Goal: Information Seeking & Learning: Understand process/instructions

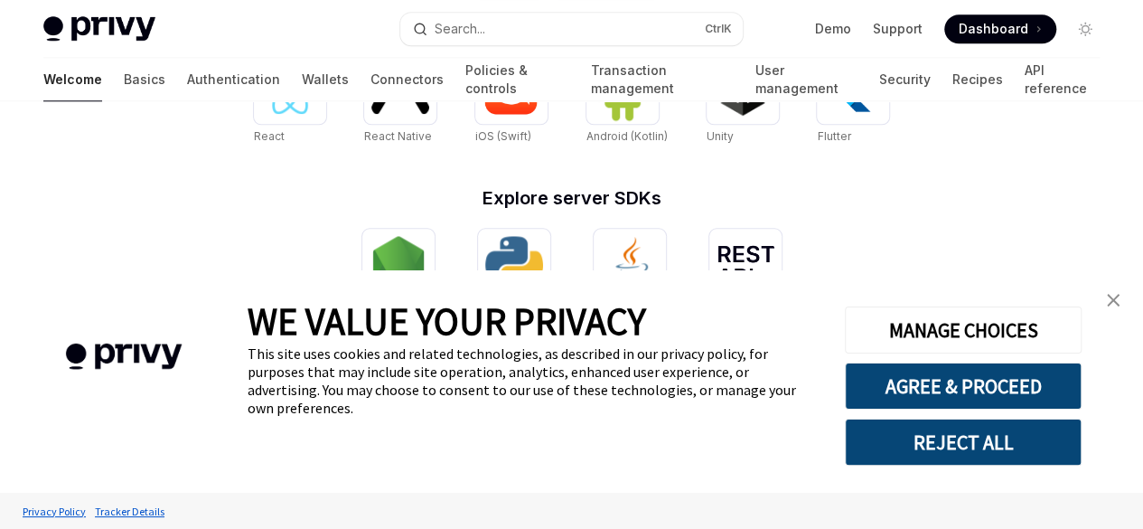
scroll to position [907, 0]
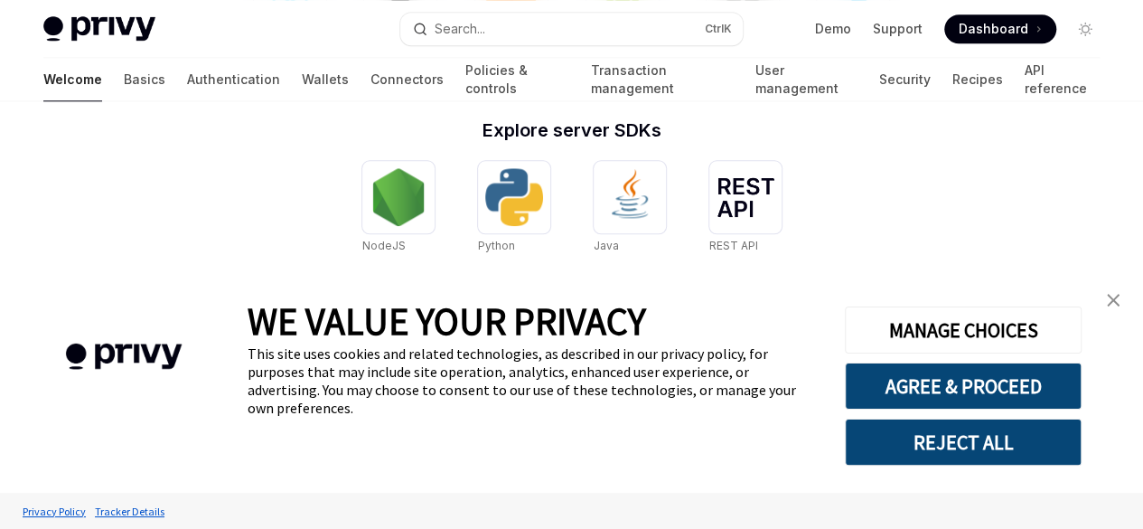
click at [1119, 313] on link "close banner" at bounding box center [1113, 300] width 36 height 36
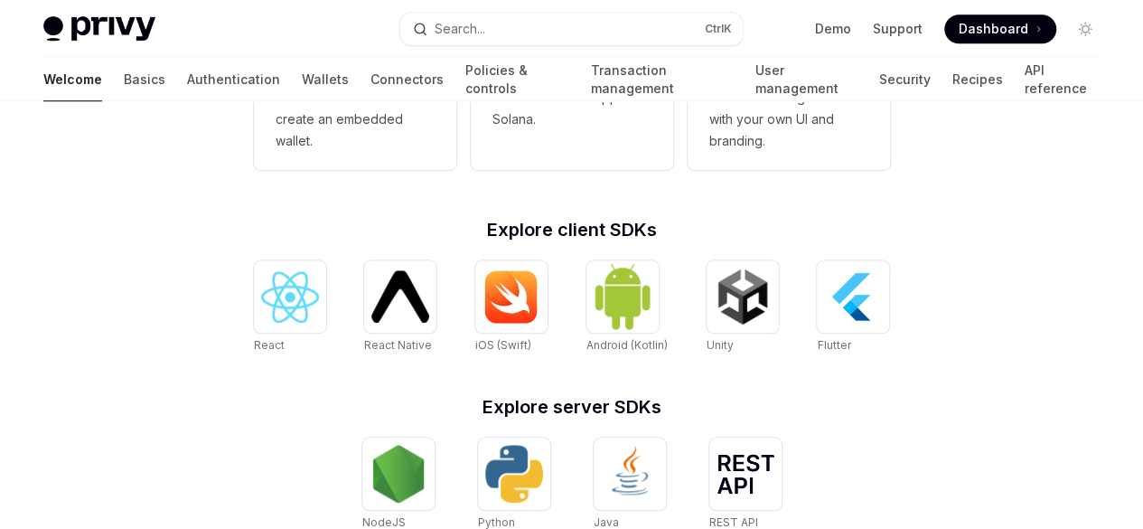
scroll to position [624, 0]
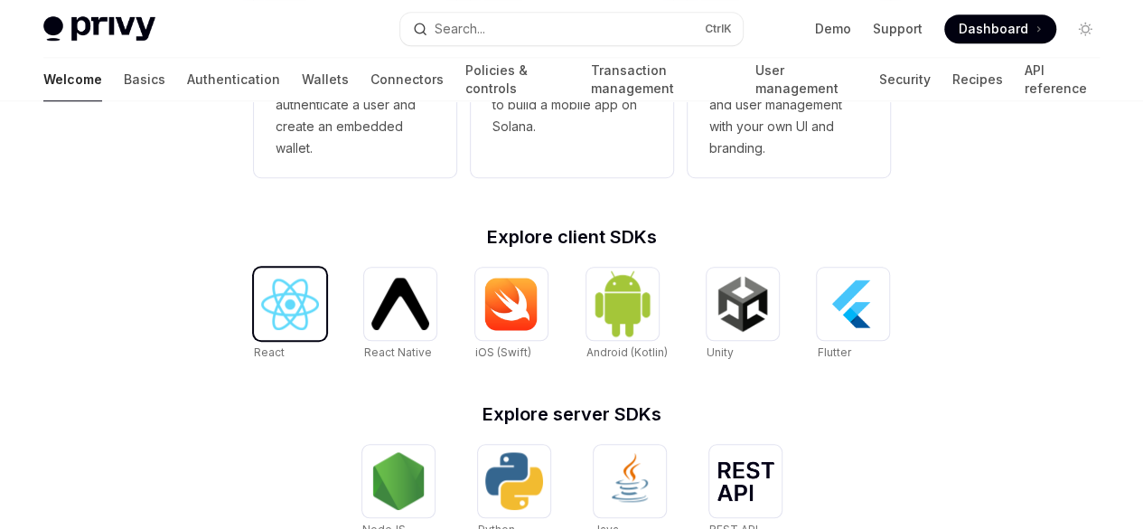
click at [286, 326] on img at bounding box center [290, 304] width 58 height 52
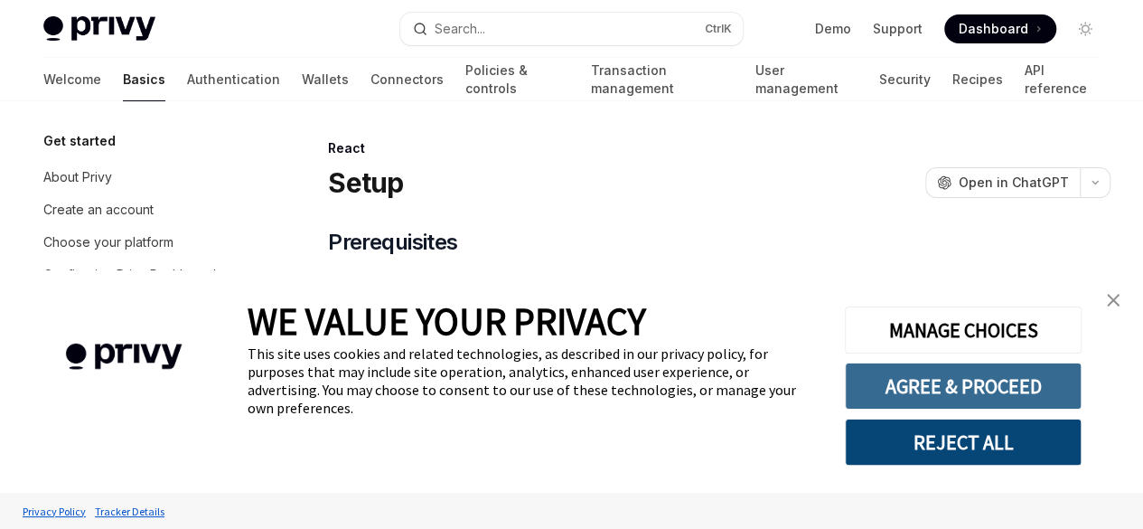
click at [961, 397] on button "AGREE & PROCEED" at bounding box center [963, 385] width 237 height 47
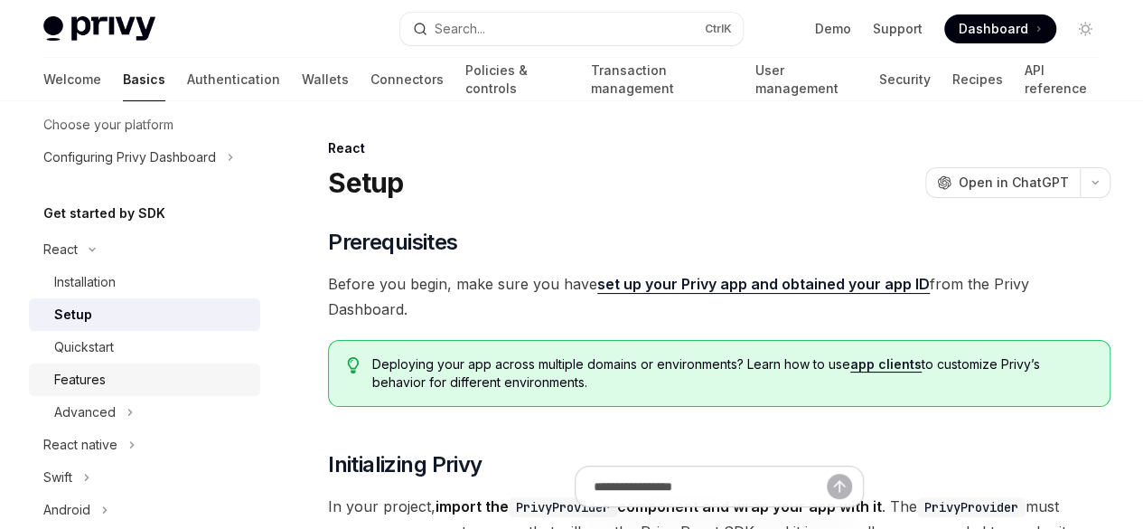
scroll to position [116, 0]
click at [89, 268] on link "Installation" at bounding box center [144, 284] width 231 height 33
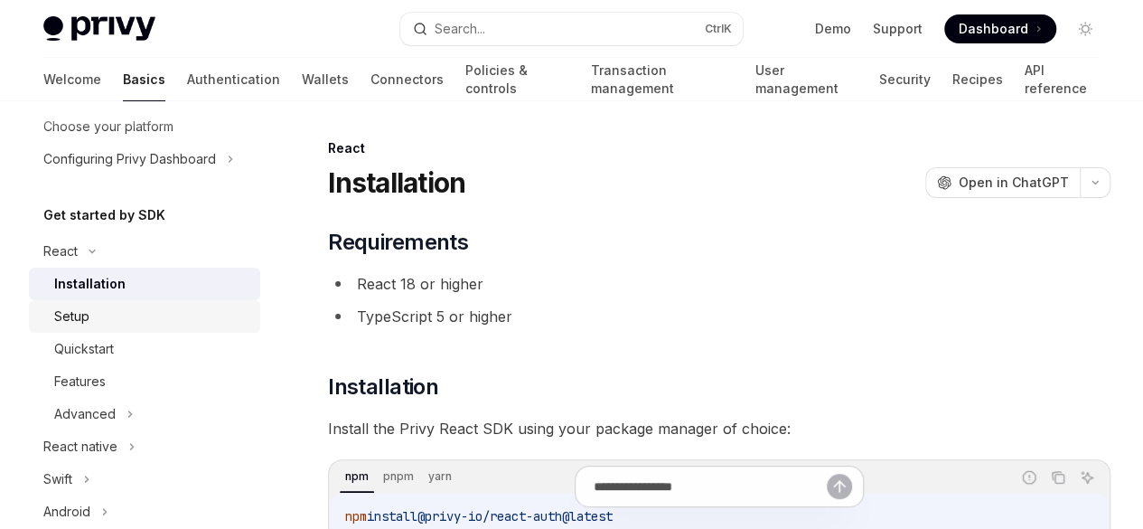
click at [78, 314] on div "Setup" at bounding box center [71, 316] width 35 height 22
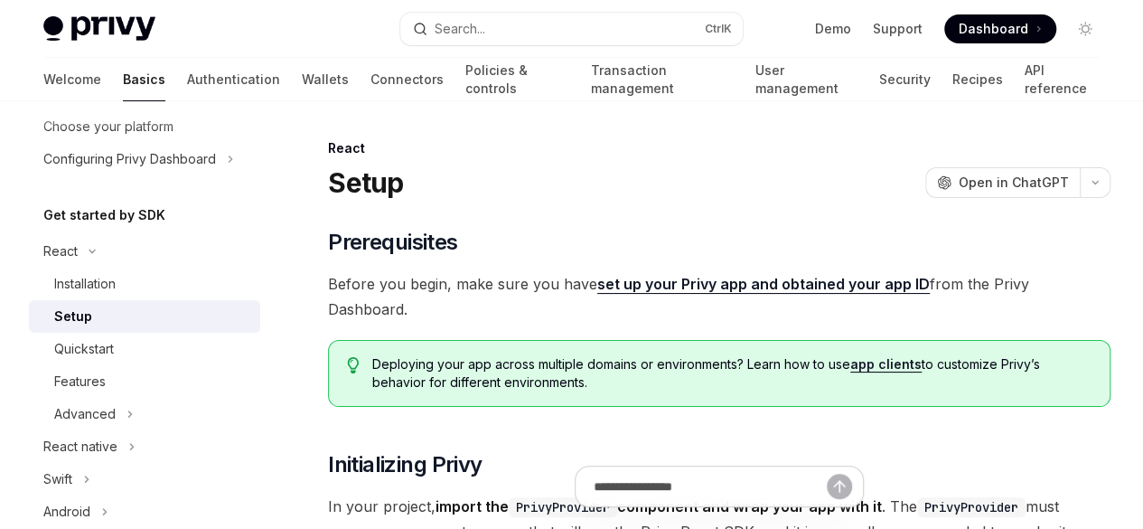
click at [72, 330] on link "Setup" at bounding box center [144, 316] width 231 height 33
click at [74, 348] on div "Quickstart" at bounding box center [84, 349] width 60 height 22
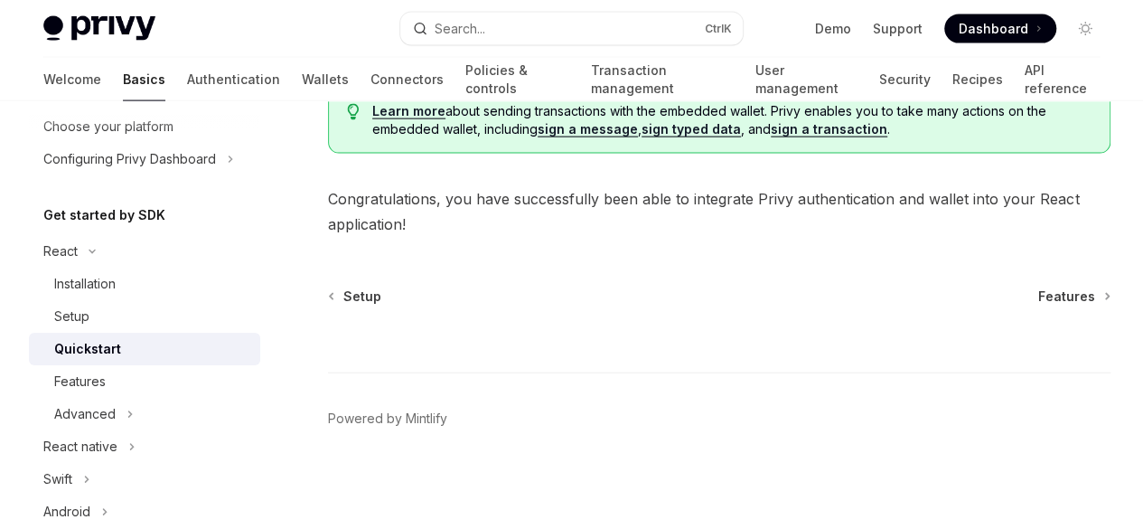
scroll to position [2709, 0]
click at [108, 384] on div "Features" at bounding box center [151, 382] width 195 height 22
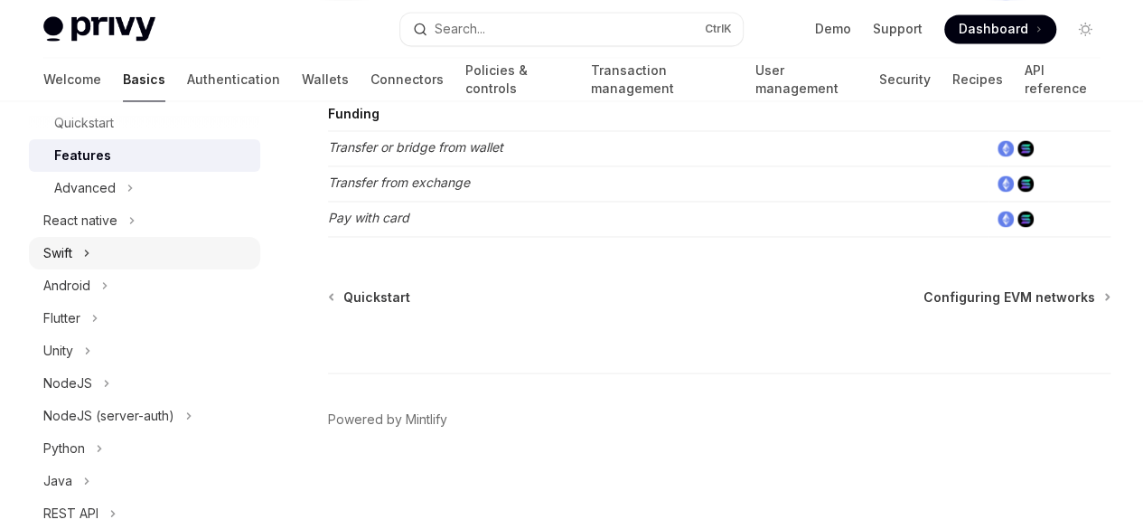
scroll to position [455, 0]
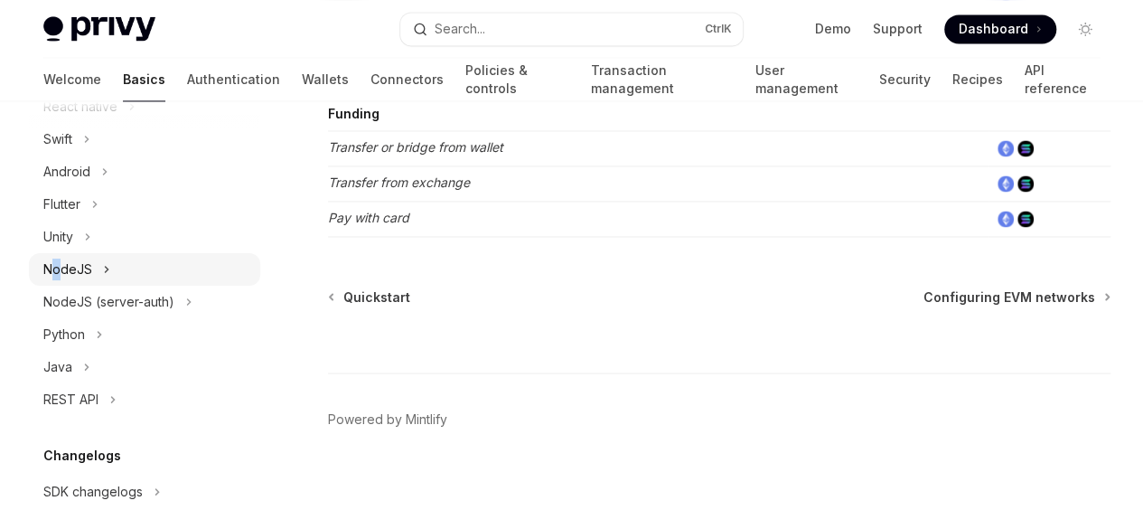
click at [57, 274] on div "NodeJS" at bounding box center [67, 269] width 49 height 22
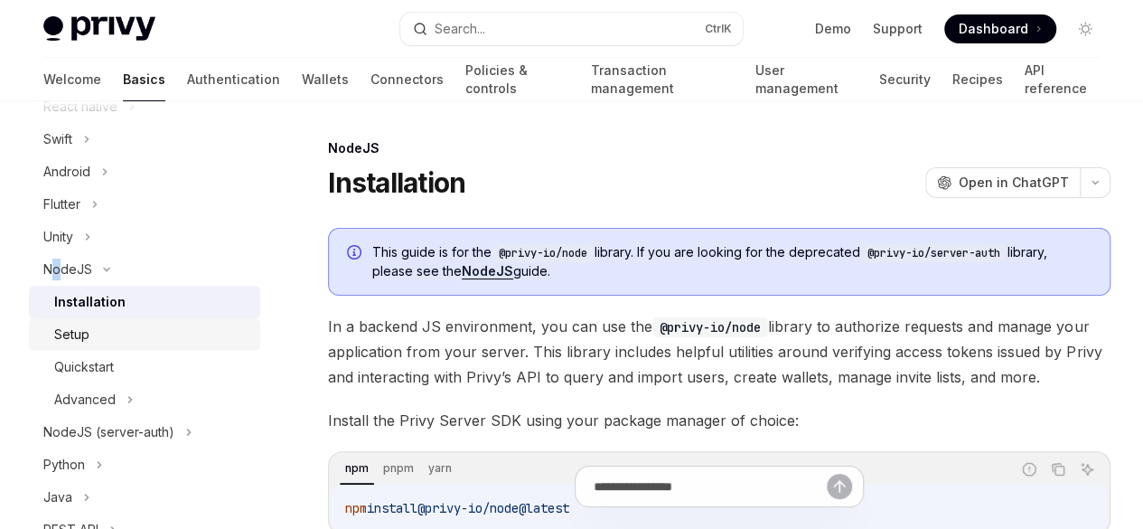
click at [74, 343] on div "Setup" at bounding box center [71, 335] width 35 height 22
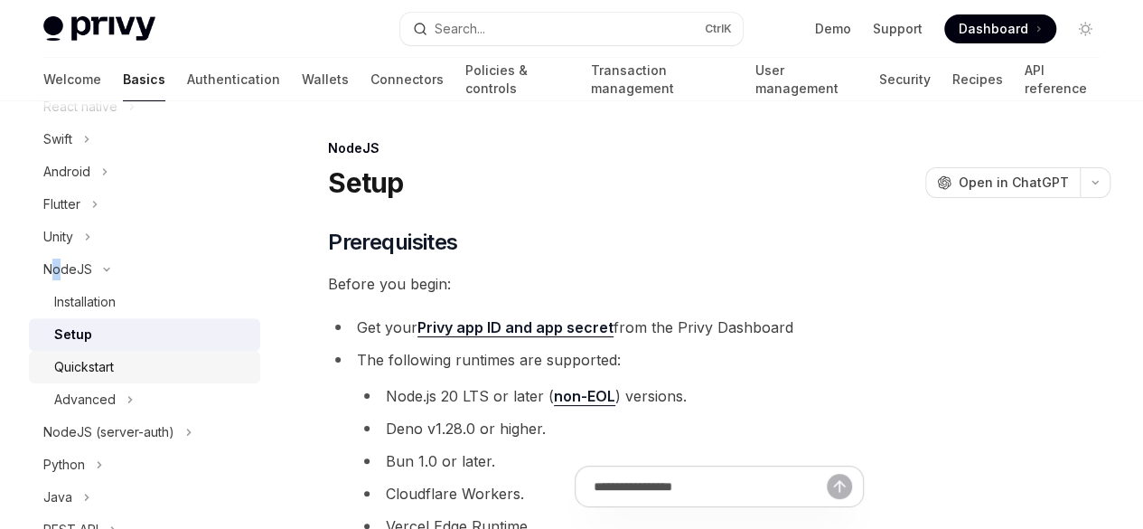
click at [77, 373] on div "Quickstart" at bounding box center [84, 367] width 60 height 22
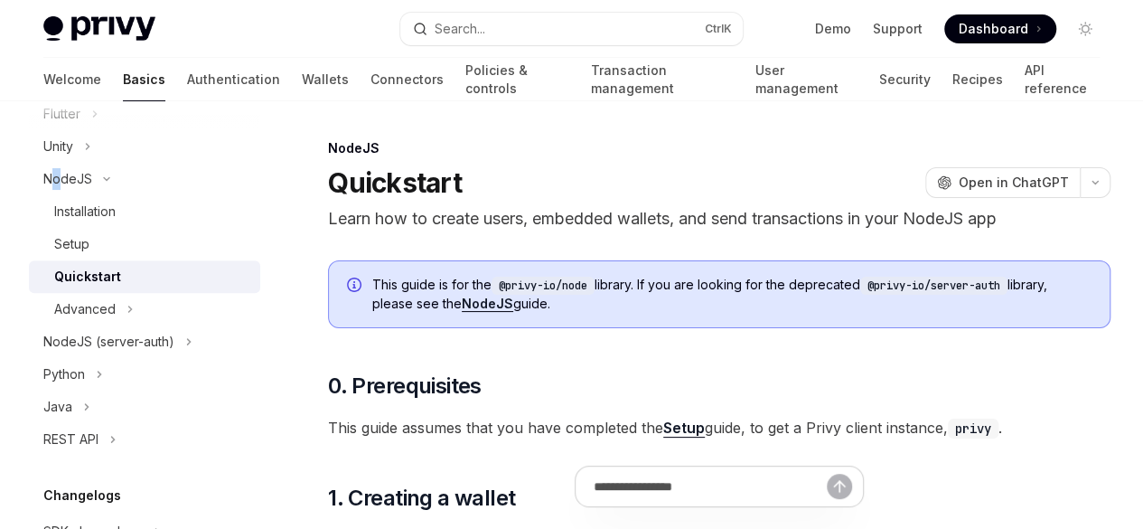
scroll to position [549, 0]
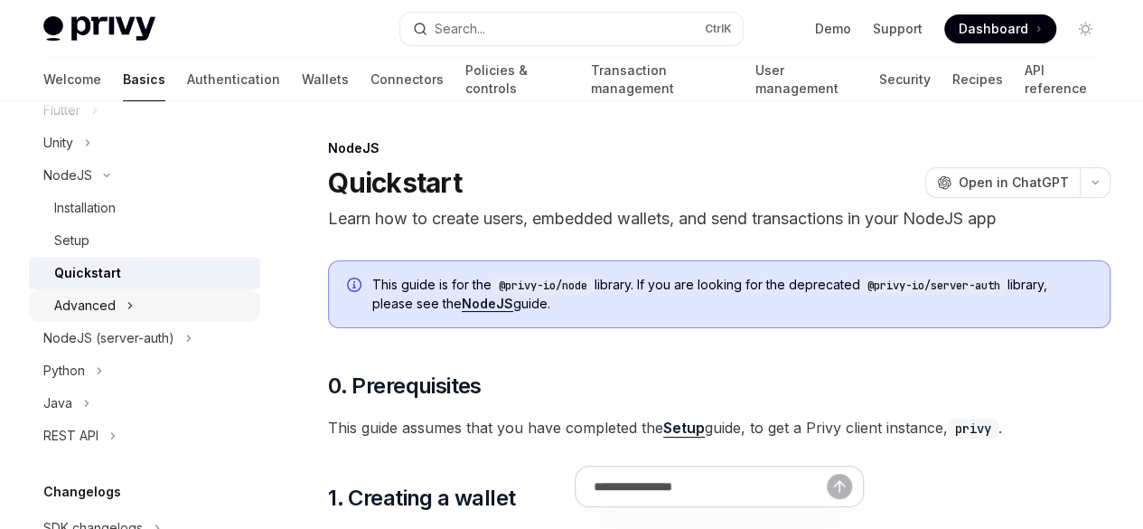
click at [86, 305] on div "Advanced" at bounding box center [84, 306] width 61 height 22
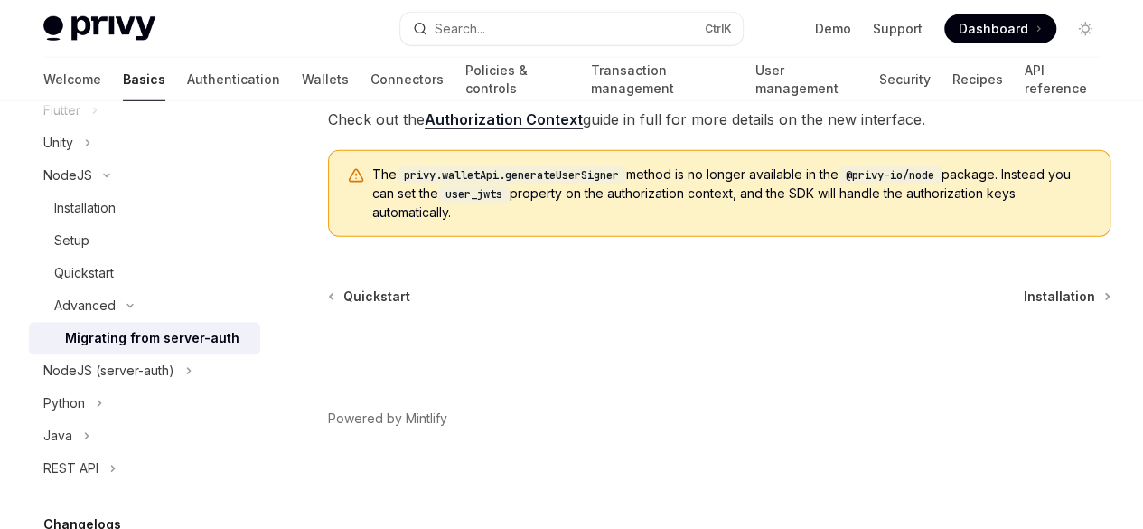
scroll to position [3427, 0]
click at [1087, 33] on icon "Toggle dark mode" at bounding box center [1085, 29] width 14 height 14
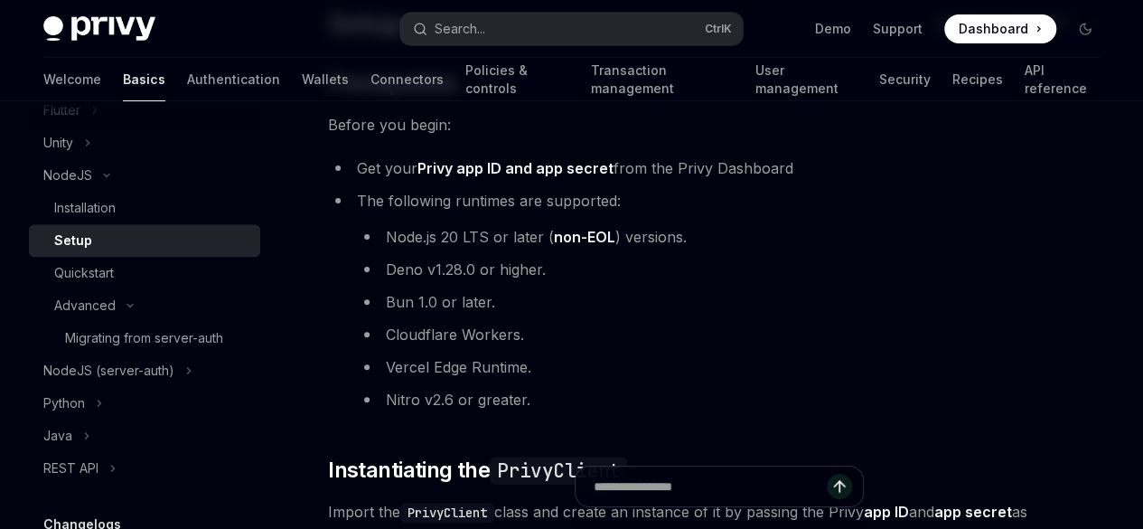
scroll to position [23, 0]
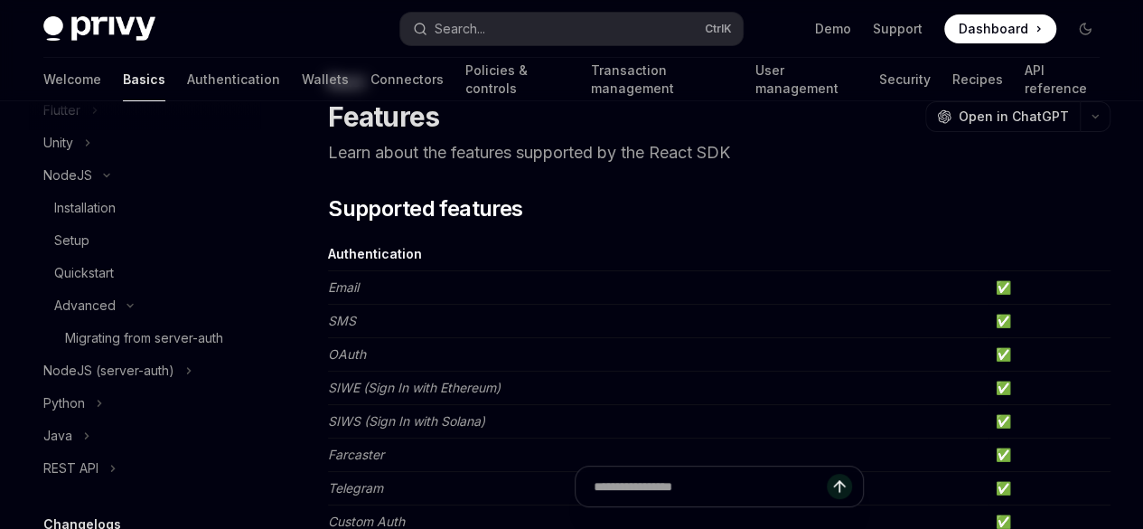
scroll to position [182, 0]
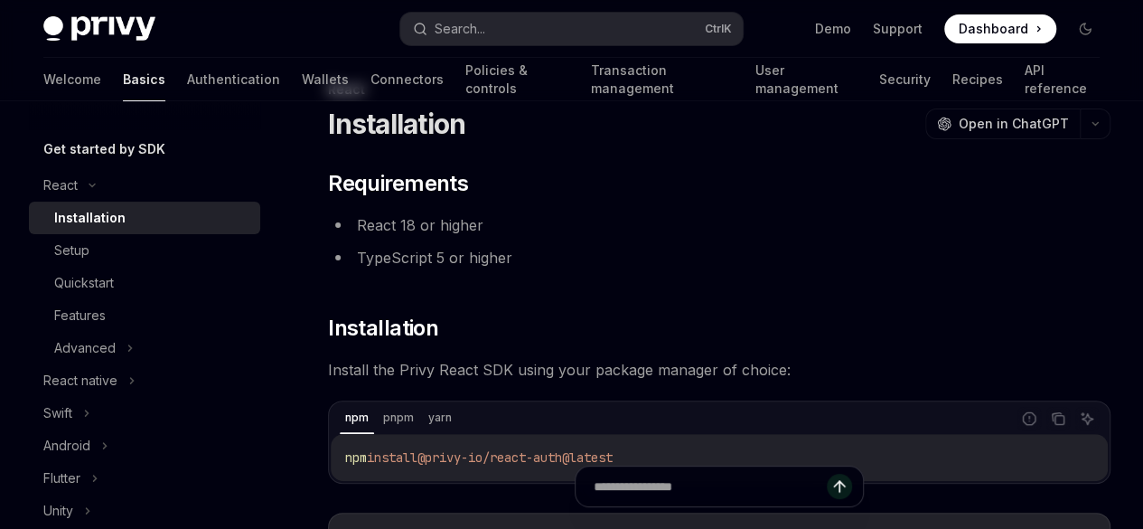
scroll to position [2, 0]
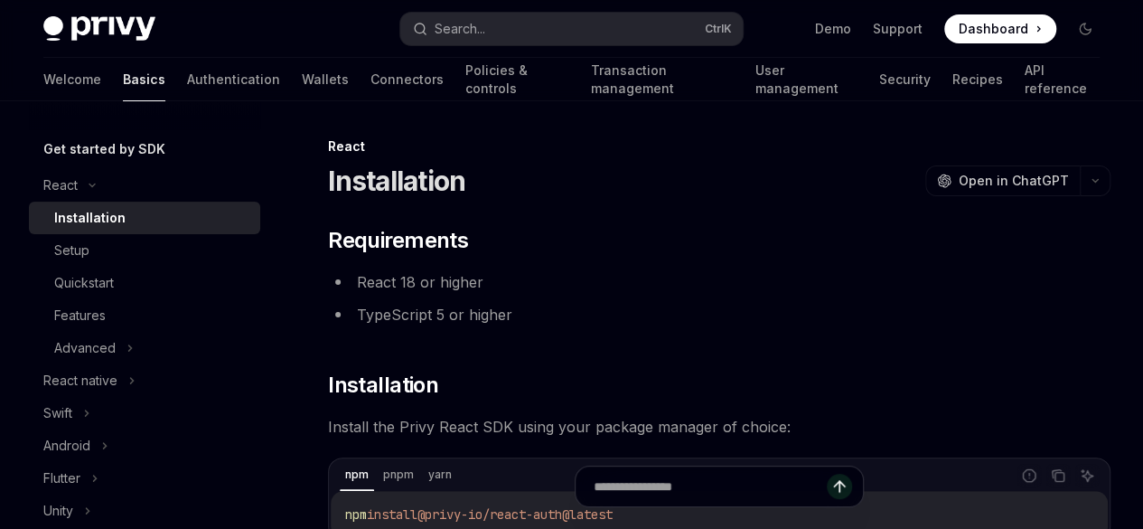
type textarea "*"
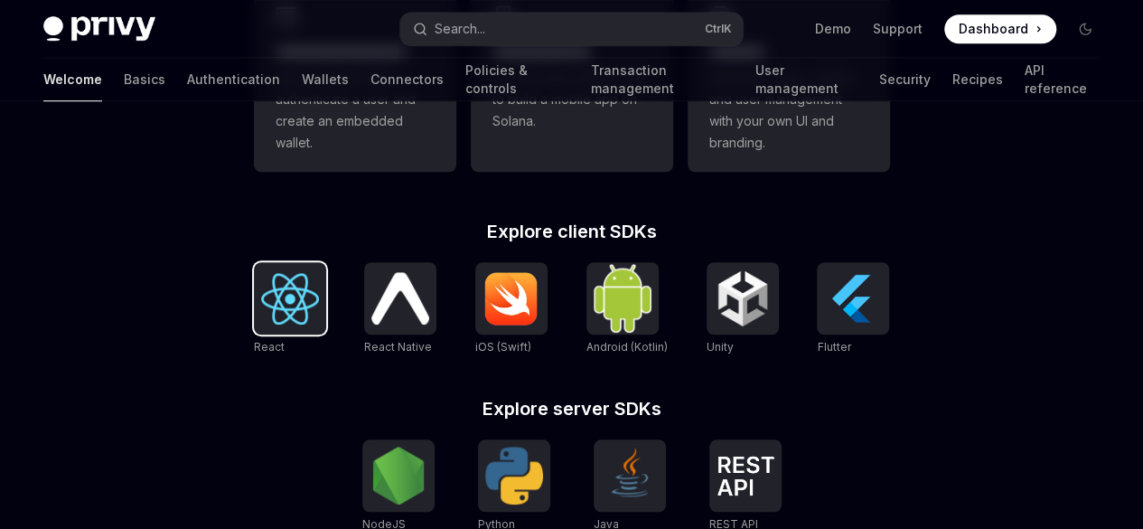
scroll to position [620, 0]
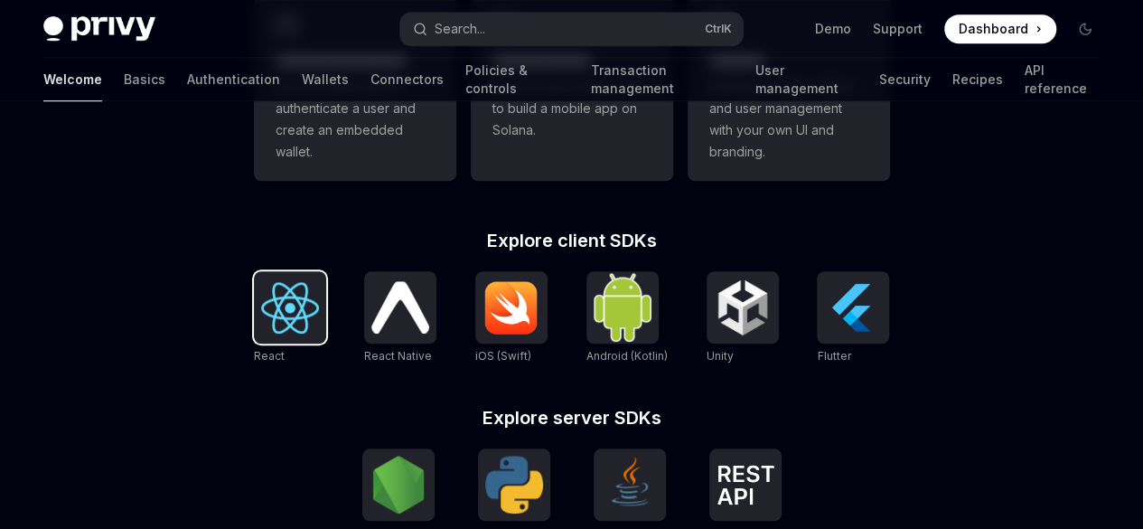
click at [293, 316] on img at bounding box center [290, 308] width 58 height 52
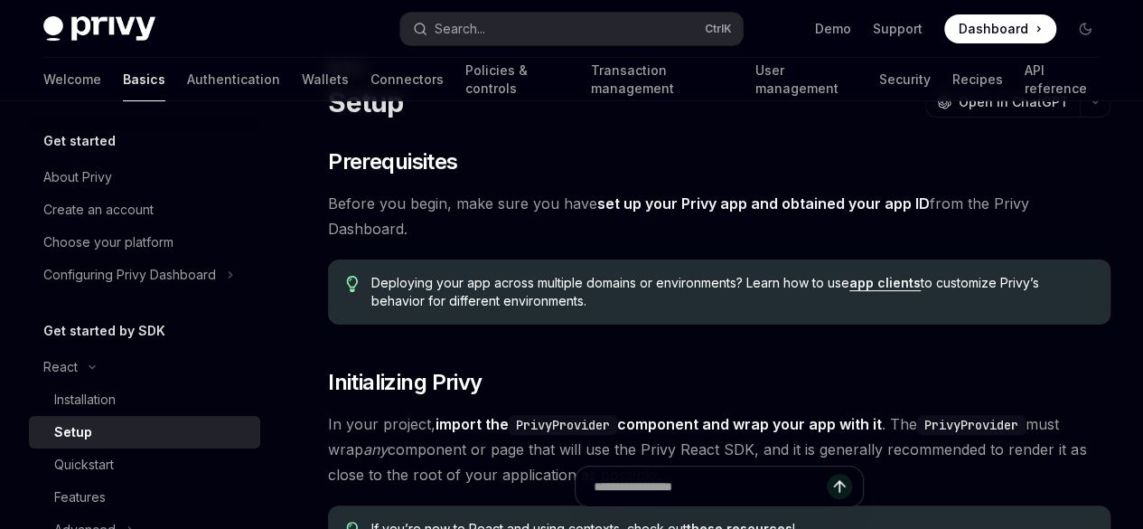
scroll to position [80, 0]
drag, startPoint x: 662, startPoint y: 231, endPoint x: 320, endPoint y: 197, distance: 343.3
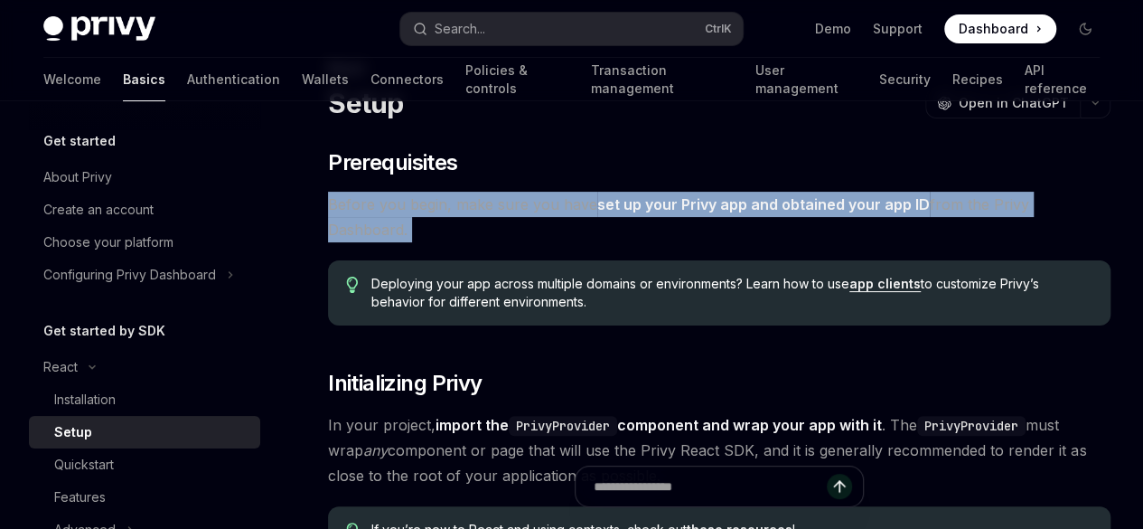
drag, startPoint x: 320, startPoint y: 196, endPoint x: 660, endPoint y: 233, distance: 341.8
click at [660, 232] on span "Before you begin, make sure you have set up your Privy app and obtained your ap…" at bounding box center [719, 217] width 783 height 51
drag, startPoint x: 660, startPoint y: 232, endPoint x: 333, endPoint y: 198, distance: 328.1
click at [333, 198] on span "Before you begin, make sure you have set up your Privy app and obtained your ap…" at bounding box center [719, 217] width 783 height 51
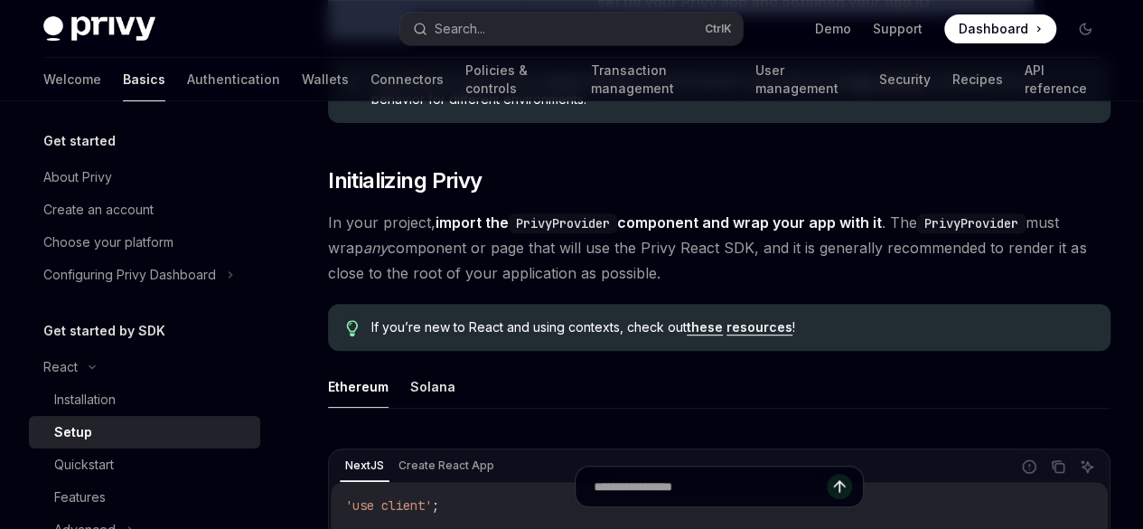
scroll to position [280, 0]
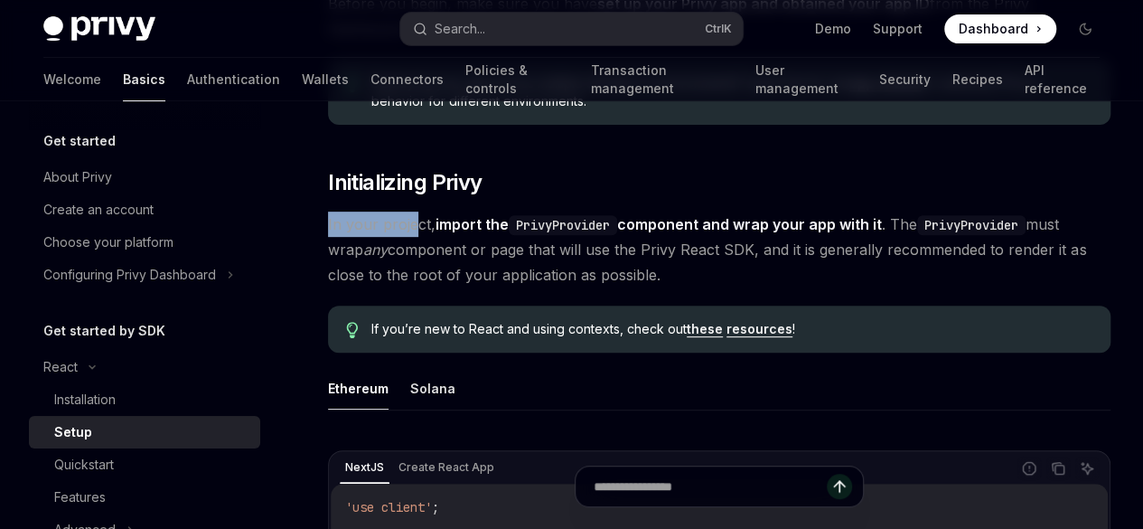
drag, startPoint x: 328, startPoint y: 249, endPoint x: 416, endPoint y: 236, distance: 88.6
click at [416, 236] on span "In your project, import the PrivyProvider component and wrap your app with it .…" at bounding box center [719, 249] width 783 height 76
drag, startPoint x: 450, startPoint y: 240, endPoint x: 521, endPoint y: 248, distance: 70.9
click at [521, 248] on span "In your project, import the PrivyProvider component and wrap your app with it .…" at bounding box center [719, 249] width 783 height 76
drag, startPoint x: 522, startPoint y: 247, endPoint x: 620, endPoint y: 235, distance: 98.3
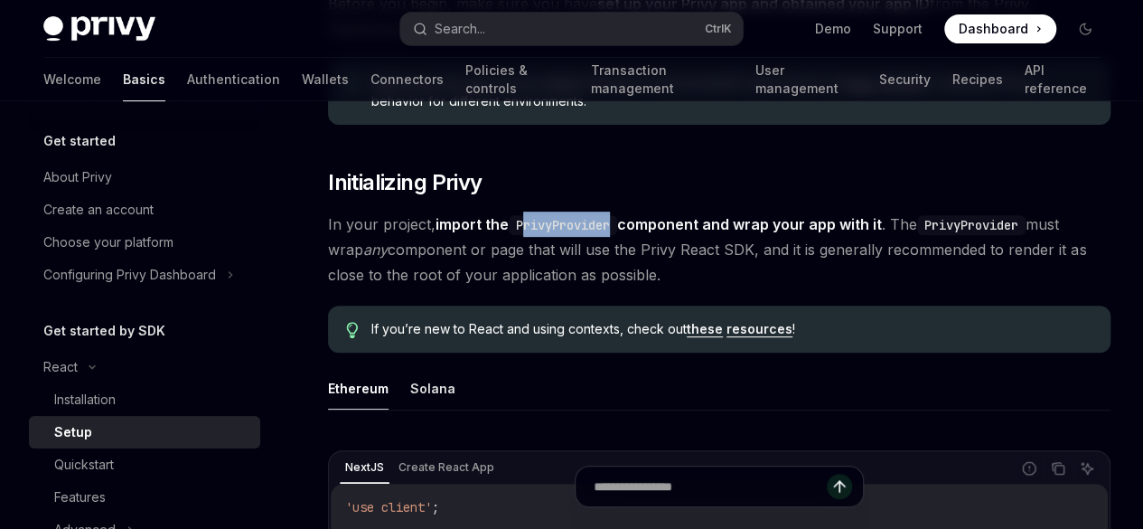
click at [617, 235] on code "PrivyProvider" at bounding box center [563, 225] width 108 height 20
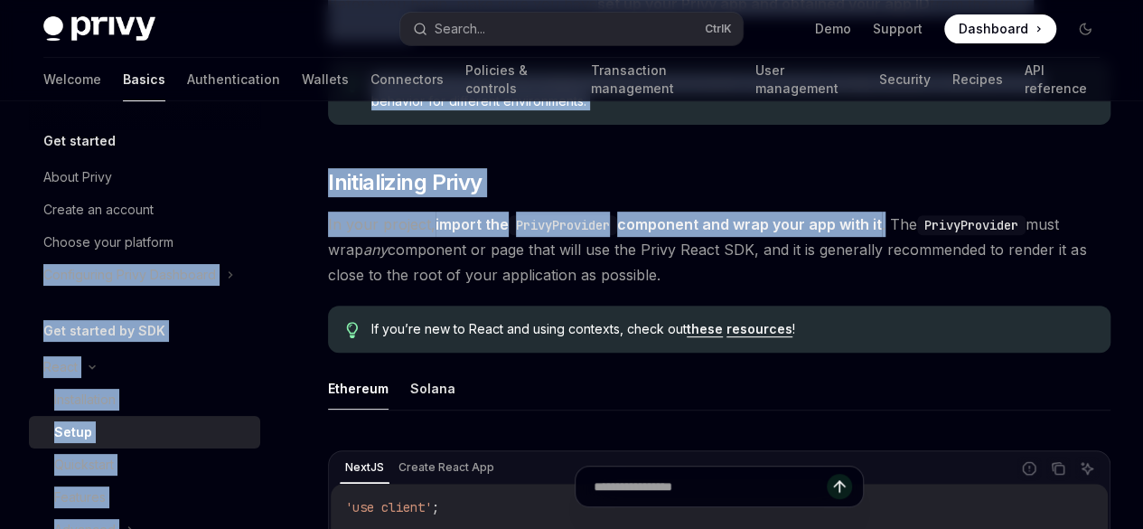
drag, startPoint x: 437, startPoint y: 261, endPoint x: 289, endPoint y: 238, distance: 150.1
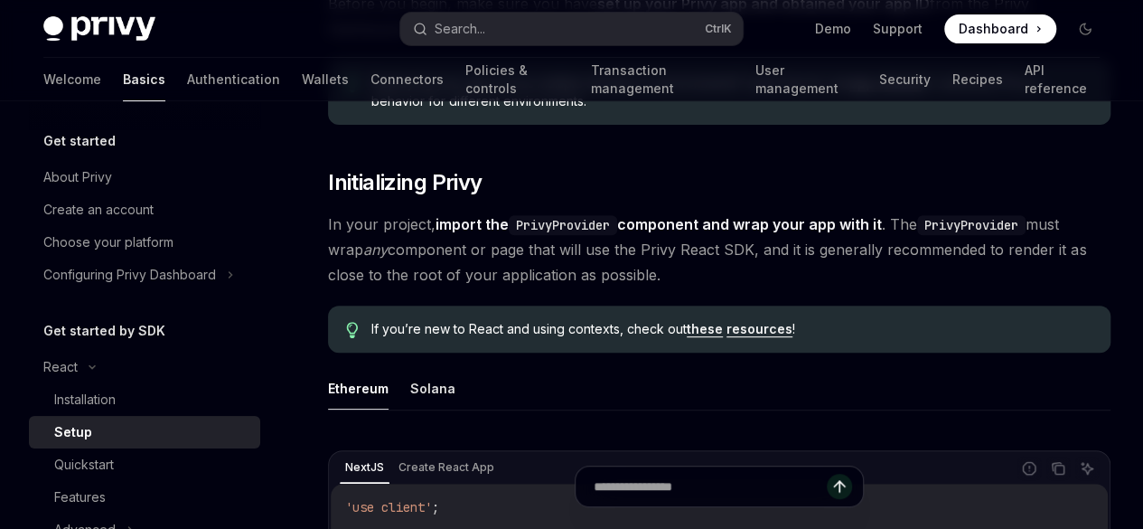
click at [474, 287] on span "In your project, import the PrivyProvider component and wrap your app with it .…" at bounding box center [719, 249] width 783 height 76
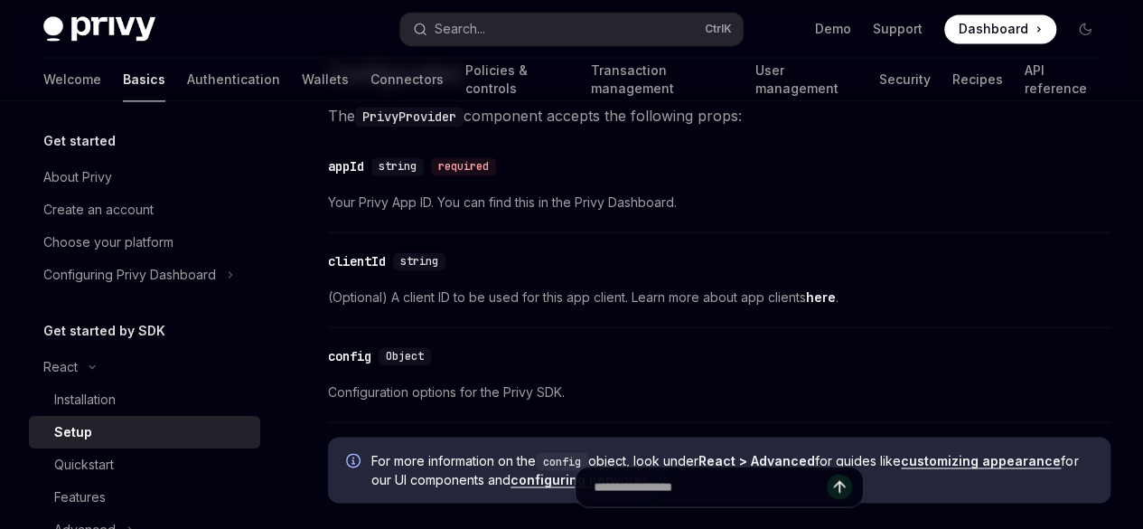
scroll to position [1282, 0]
click at [425, 126] on code "PrivyProvider" at bounding box center [409, 116] width 108 height 20
click at [566, 127] on span "The PrivyProvider component accepts the following props:" at bounding box center [719, 114] width 783 height 25
click at [408, 126] on code "PrivyProvider" at bounding box center [409, 116] width 108 height 20
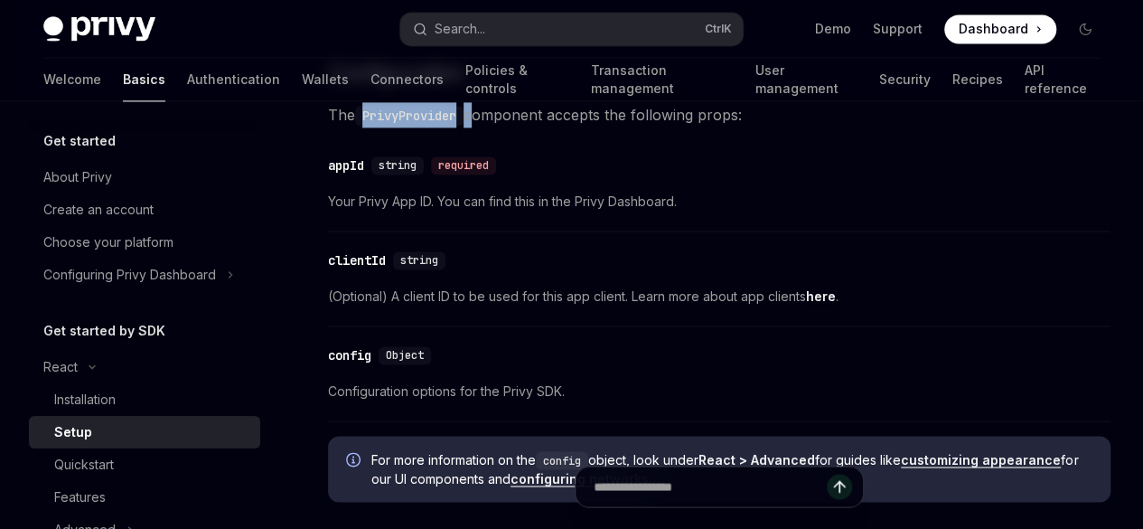
click at [408, 126] on code "PrivyProvider" at bounding box center [409, 116] width 108 height 20
click at [570, 127] on span "The PrivyProvider component accepts the following props:" at bounding box center [719, 114] width 783 height 25
click at [515, 176] on div "​ appId string required" at bounding box center [710, 166] width 765 height 22
click at [524, 176] on div "​ appId string required" at bounding box center [710, 166] width 765 height 22
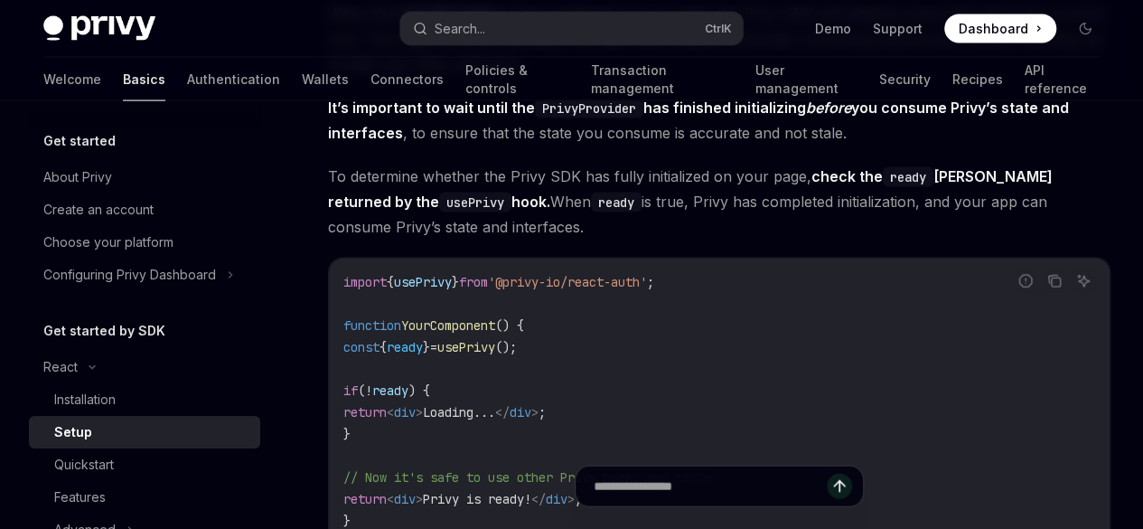
scroll to position [1869, 0]
drag, startPoint x: 714, startPoint y: 154, endPoint x: 333, endPoint y: 131, distance: 381.1
click at [643, 78] on span "When the PrivyProvider is first rendered on your page, the Privy SDK will initi…" at bounding box center [719, 40] width 783 height 76
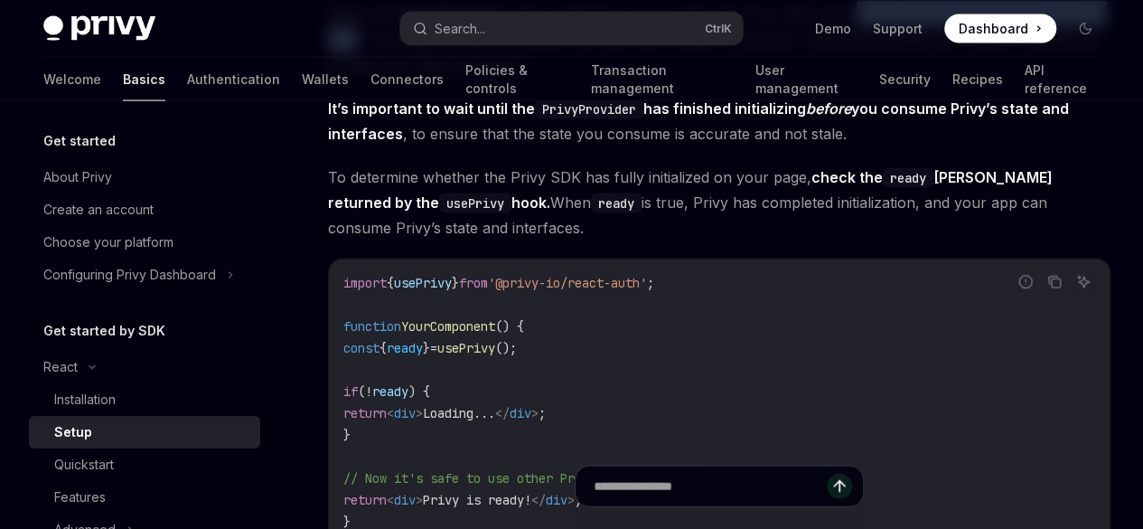
drag, startPoint x: 396, startPoint y: 172, endPoint x: 672, endPoint y: 167, distance: 276.6
click at [672, 78] on span "When the PrivyProvider is first rendered on your page, the Privy SDK will initi…" at bounding box center [719, 40] width 783 height 76
click at [669, 78] on span "When the PrivyProvider is first rendered on your page, the Privy SDK will initi…" at bounding box center [719, 40] width 783 height 76
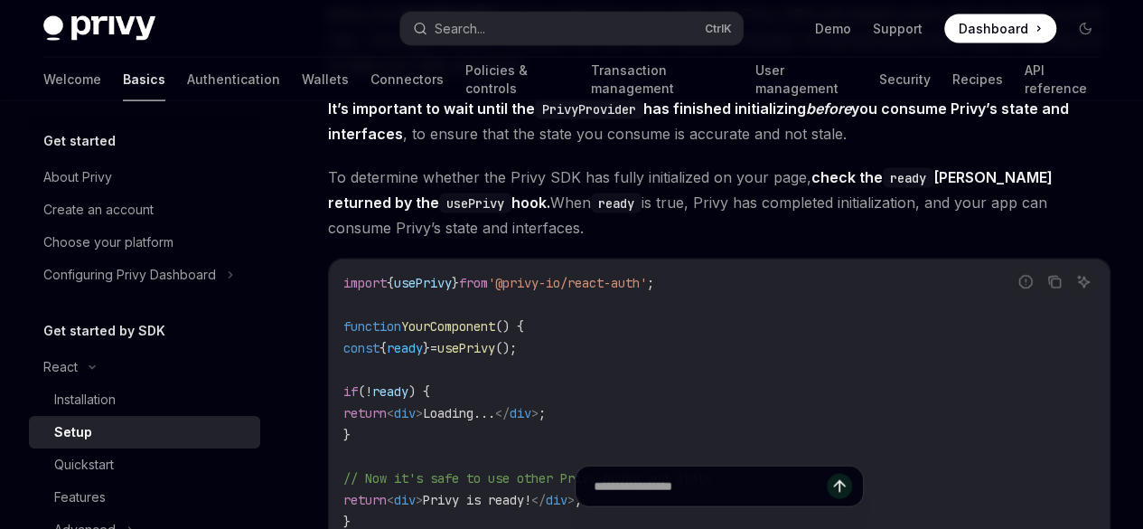
click at [410, 78] on span "When the PrivyProvider is first rendered on your page, the Privy SDK will initi…" at bounding box center [719, 40] width 783 height 76
drag, startPoint x: 483, startPoint y: 196, endPoint x: 674, endPoint y: 196, distance: 191.6
click at [674, 78] on span "When the PrivyProvider is first rendered on your page, the Privy SDK will initi…" at bounding box center [719, 40] width 783 height 76
drag, startPoint x: 359, startPoint y: 226, endPoint x: 427, endPoint y: 234, distance: 69.2
click at [427, 78] on span "When the PrivyProvider is first rendered on your page, the Privy SDK will initi…" at bounding box center [719, 40] width 783 height 76
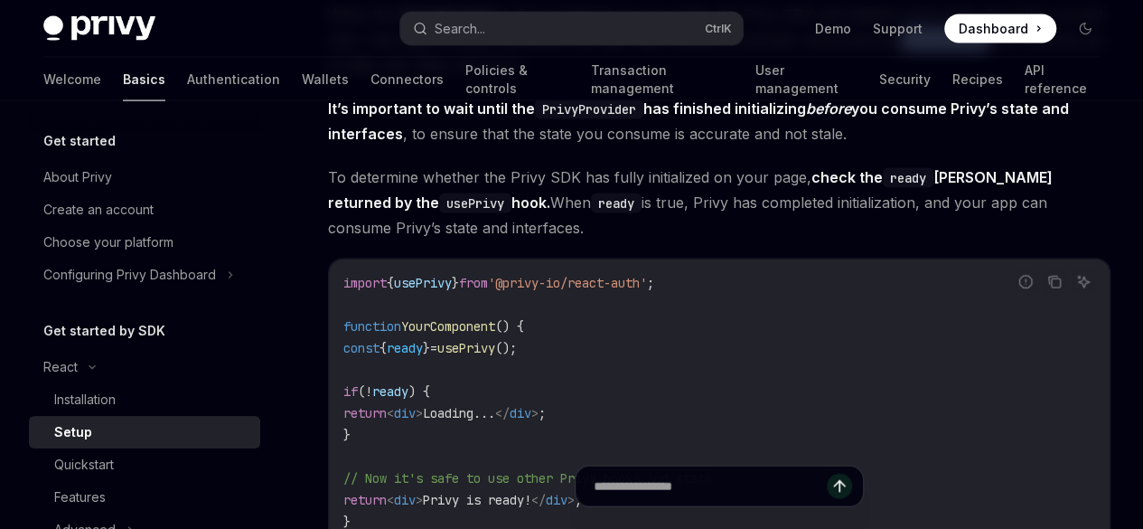
click at [427, 78] on span "When the PrivyProvider is first rendered on your page, the Privy SDK will initi…" at bounding box center [719, 40] width 783 height 76
drag, startPoint x: 334, startPoint y: 223, endPoint x: 443, endPoint y: 221, distance: 108.5
click at [442, 78] on span "When the PrivyProvider is first rendered on your page, the Privy SDK will initi…" at bounding box center [719, 40] width 783 height 76
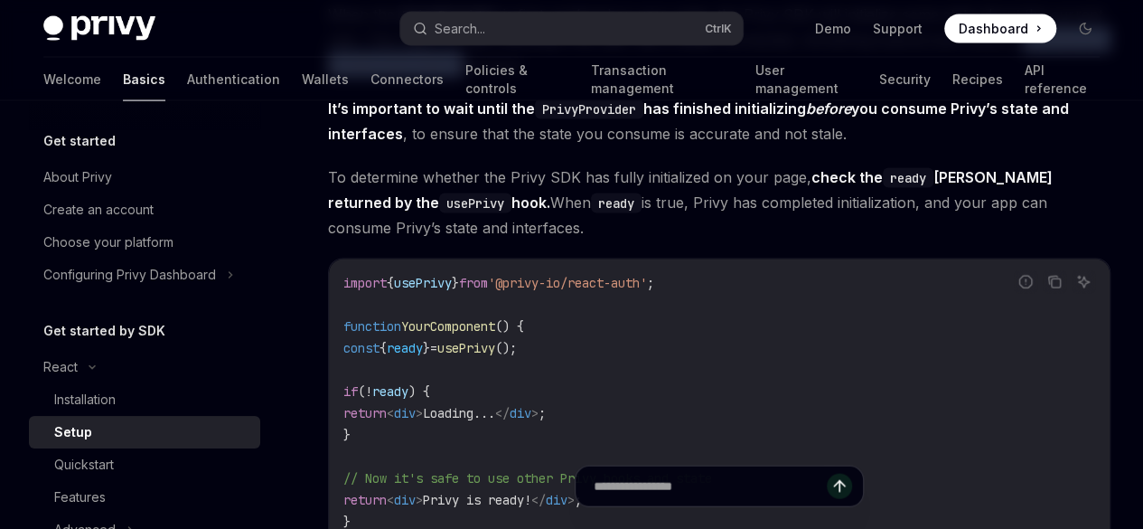
drag, startPoint x: 466, startPoint y: 223, endPoint x: 681, endPoint y: 227, distance: 215.1
click at [681, 78] on span "When the PrivyProvider is first rendered on your page, the Privy SDK will initi…" at bounding box center [719, 40] width 783 height 76
drag, startPoint x: 681, startPoint y: 227, endPoint x: 442, endPoint y: 216, distance: 239.7
click at [442, 78] on span "When the PrivyProvider is first rendered on your page, the Privy SDK will initi…" at bounding box center [719, 40] width 783 height 76
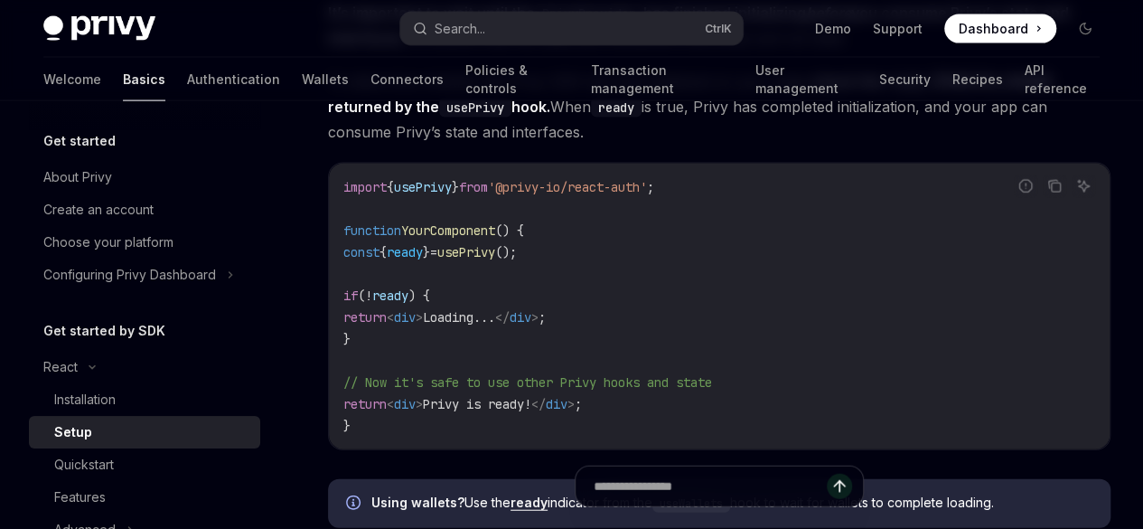
scroll to position [1969, 0]
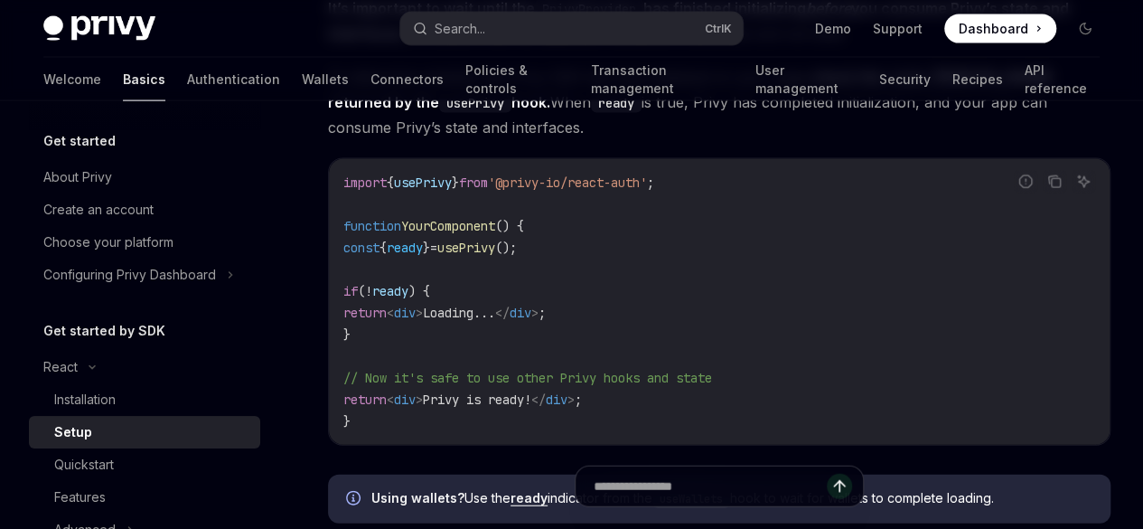
drag, startPoint x: 324, startPoint y: 191, endPoint x: 739, endPoint y: 196, distance: 415.8
click at [739, 46] on span "It’s important to wait until the PrivyProvider has finished initializing before…" at bounding box center [719, 20] width 783 height 51
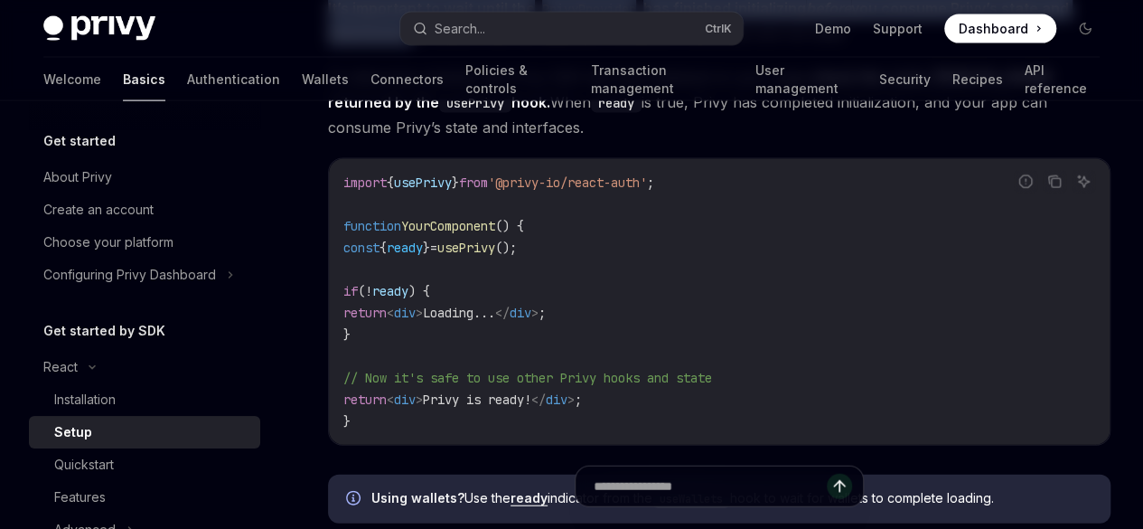
drag, startPoint x: 744, startPoint y: 190, endPoint x: 324, endPoint y: 164, distance: 421.1
click at [422, 42] on strong "It’s important to wait until the PrivyProvider has finished initializing before…" at bounding box center [698, 20] width 741 height 43
drag, startPoint x: 322, startPoint y: 186, endPoint x: 695, endPoint y: 201, distance: 373.5
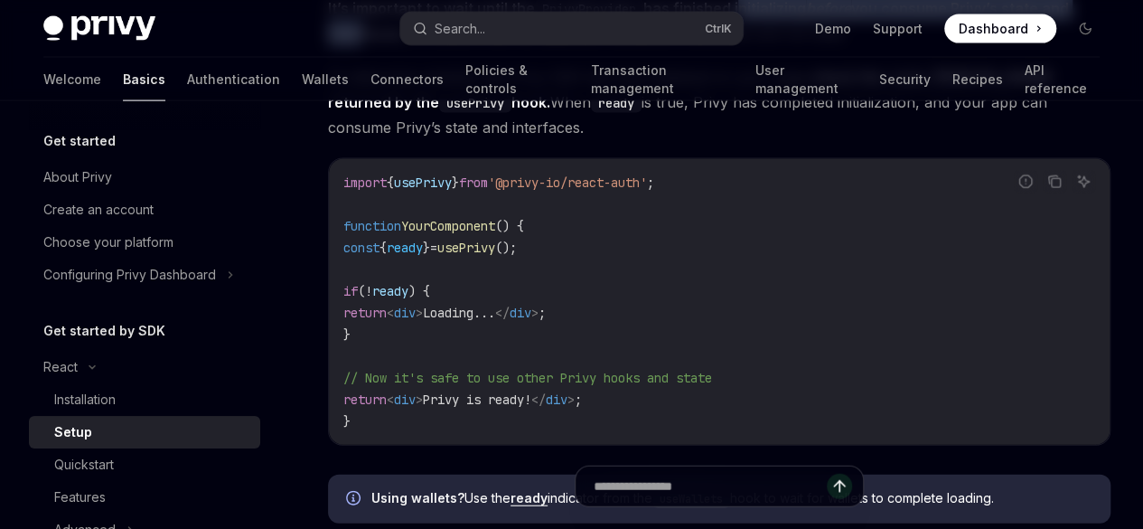
click at [695, 46] on span "It’s important to wait until the PrivyProvider has finished initializing before…" at bounding box center [719, 20] width 783 height 51
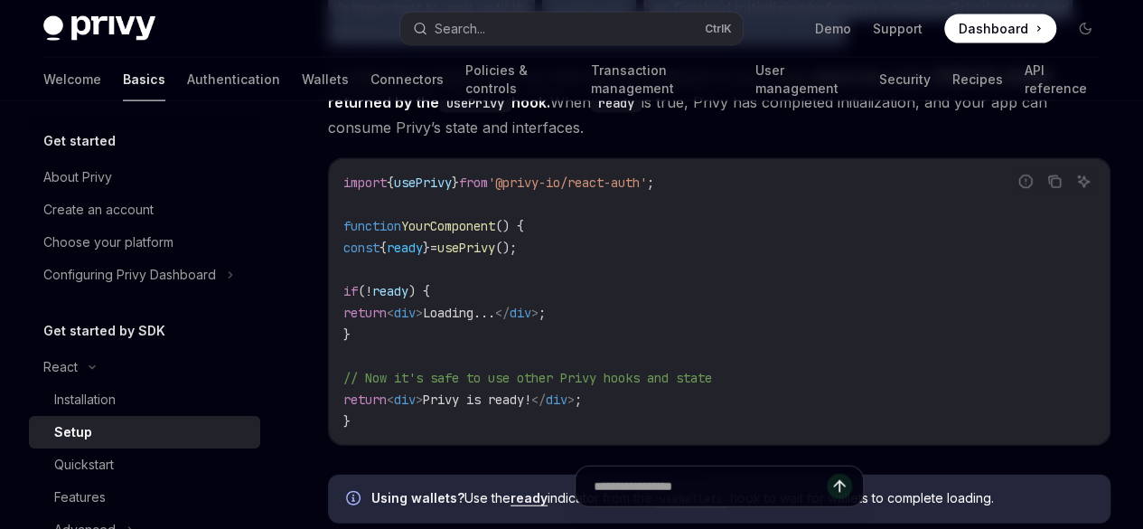
drag, startPoint x: 747, startPoint y: 219, endPoint x: 324, endPoint y: 158, distance: 428.2
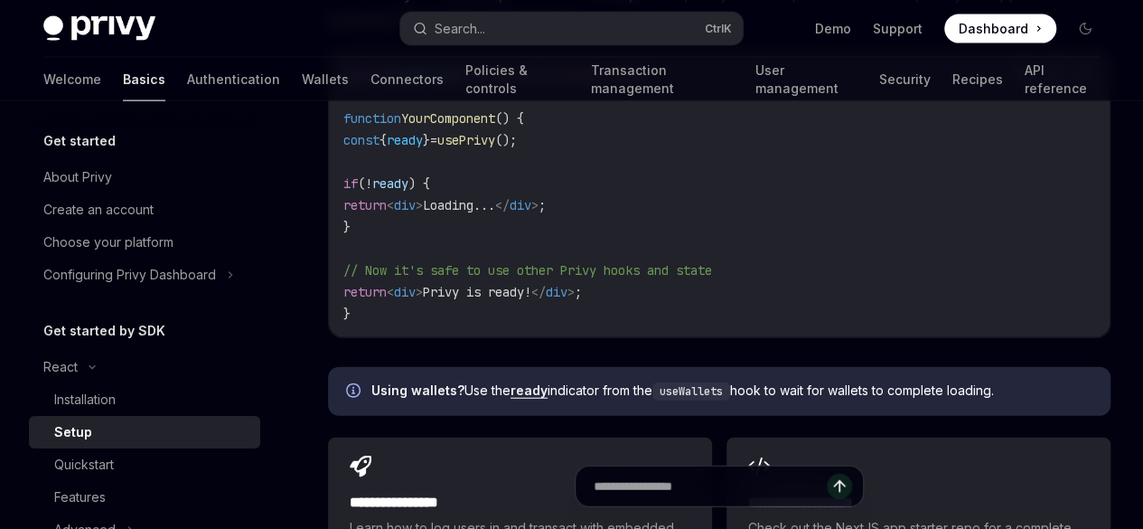
scroll to position [2078, 0]
drag, startPoint x: 493, startPoint y: 174, endPoint x: 660, endPoint y: 174, distance: 166.3
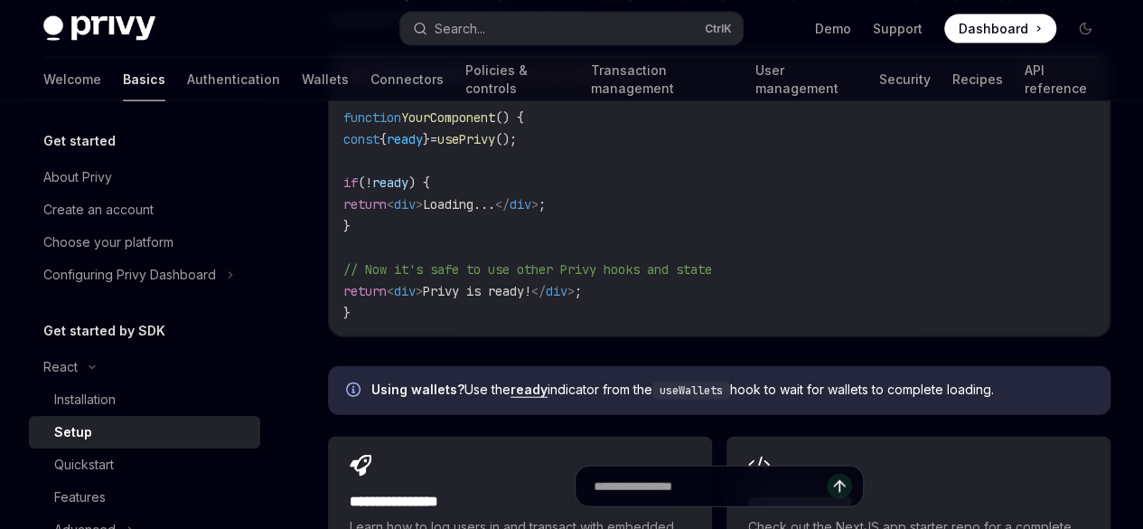
drag, startPoint x: 476, startPoint y: 189, endPoint x: 484, endPoint y: 180, distance: 12.2
drag, startPoint x: 501, startPoint y: 174, endPoint x: 746, endPoint y: 176, distance: 245.8
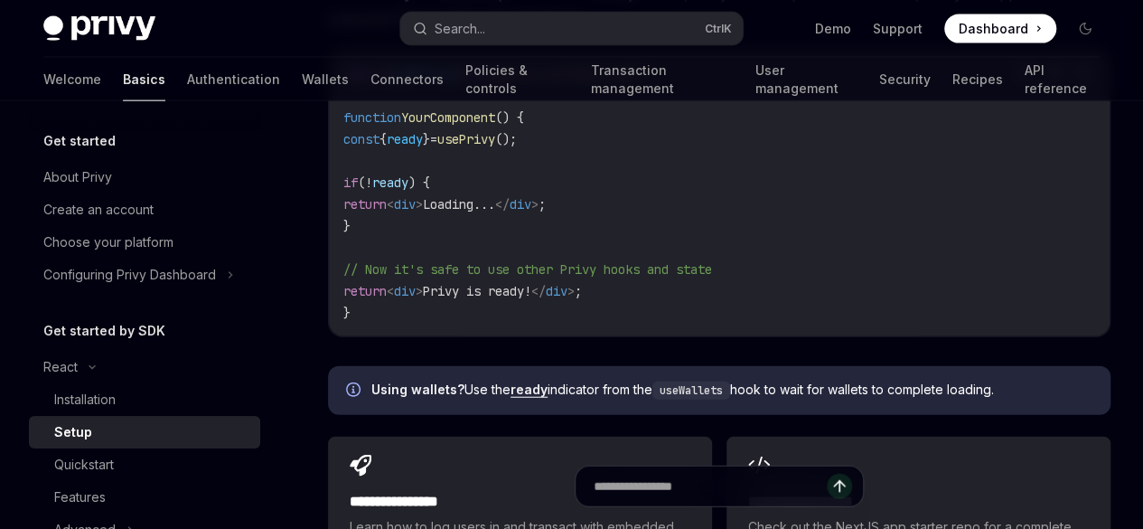
drag, startPoint x: 681, startPoint y: 174, endPoint x: 732, endPoint y: 176, distance: 50.6
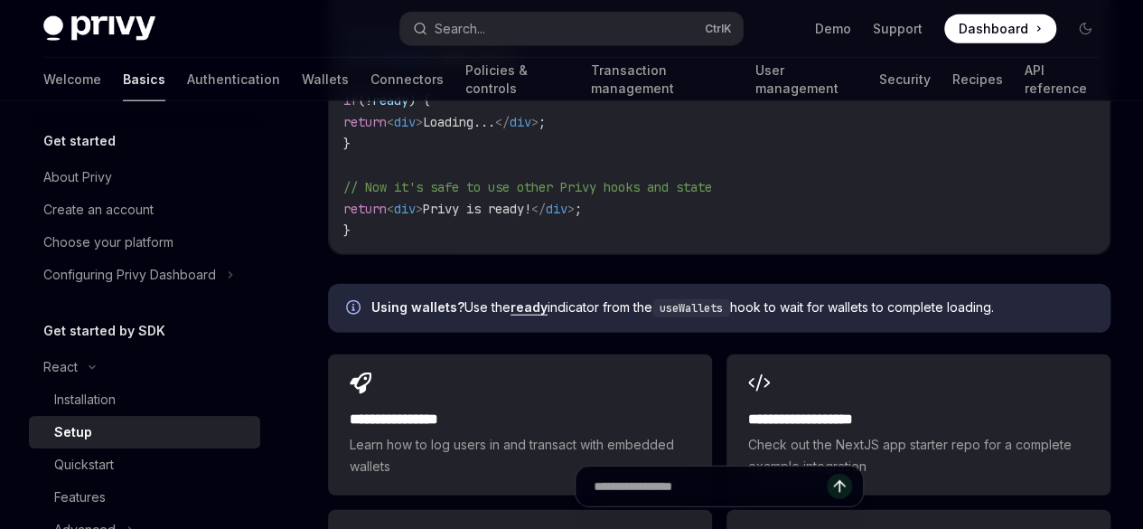
scroll to position [2196, 0]
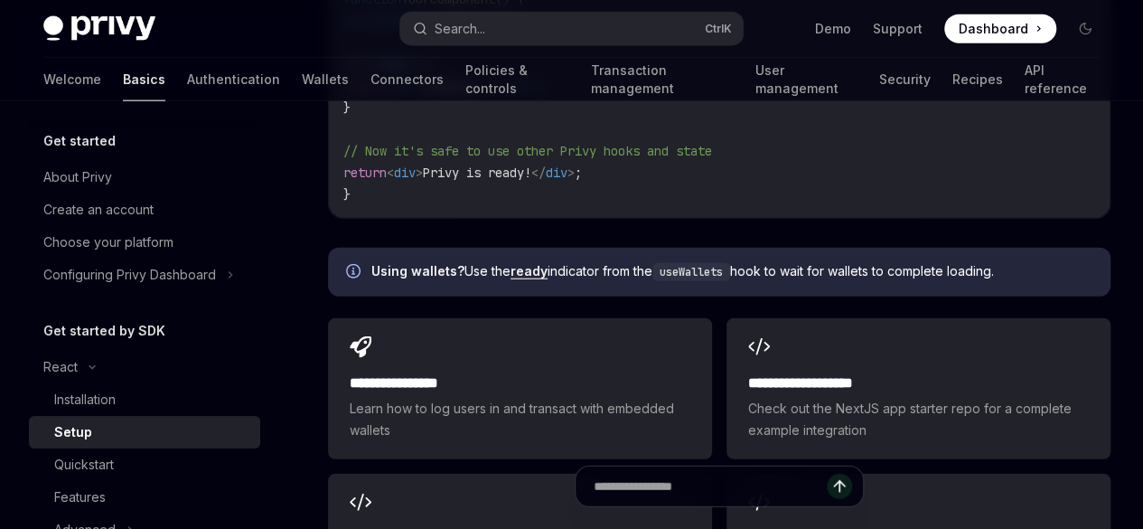
click at [563, 179] on code "import { usePrivy } from '@privy-io/react-auth' ; function YourComponent () { c…" at bounding box center [719, 75] width 752 height 260
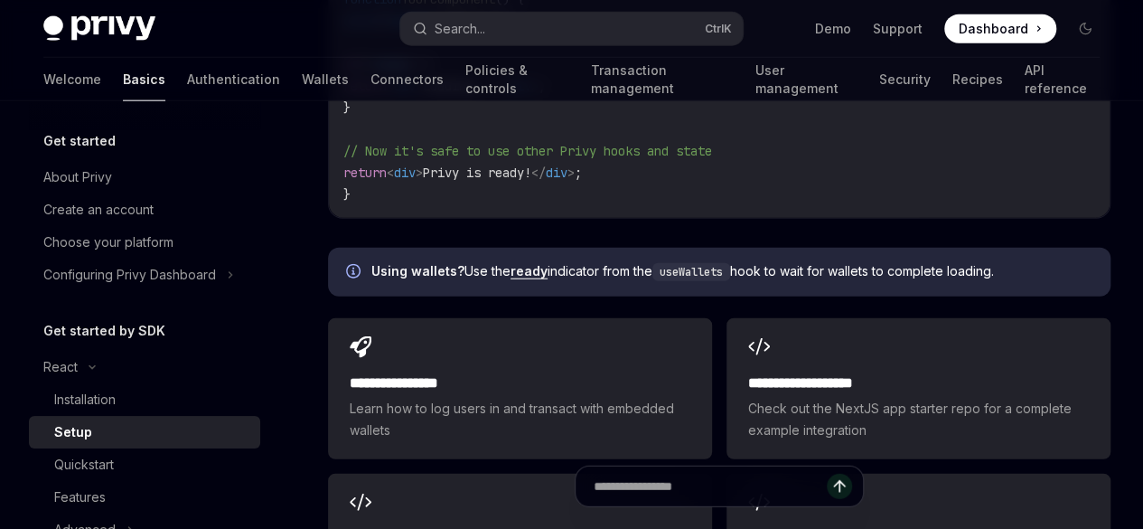
click at [494, 205] on code "import { usePrivy } from '@privy-io/react-auth' ; function YourComponent () { c…" at bounding box center [719, 75] width 752 height 260
click at [492, 29] on span "usePrivy" at bounding box center [466, 21] width 58 height 16
click at [423, 29] on span "ready" at bounding box center [405, 21] width 36 height 16
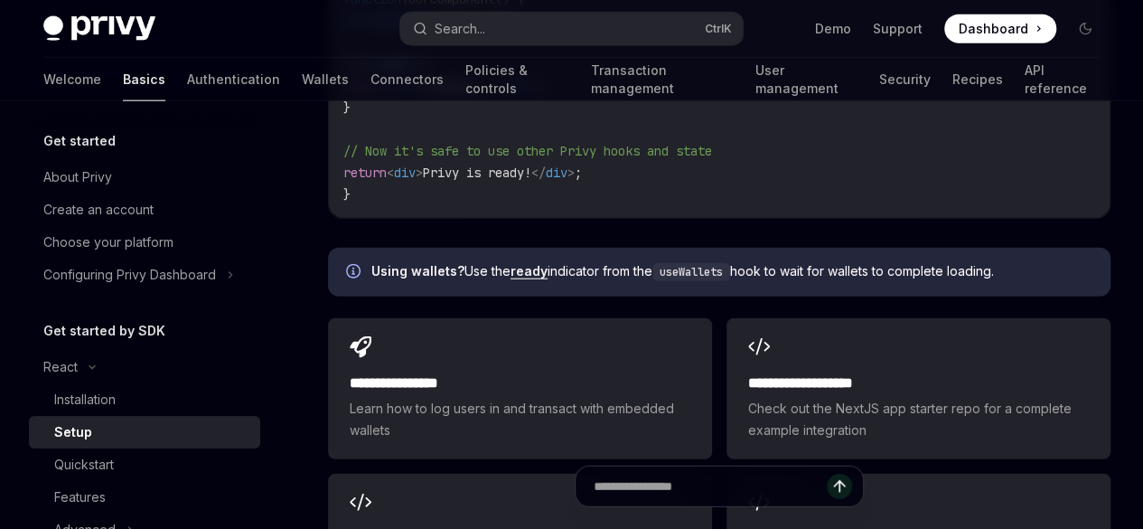
click at [510, 205] on code "import { usePrivy } from '@privy-io/react-auth' ; function YourComponent () { c…" at bounding box center [719, 75] width 752 height 260
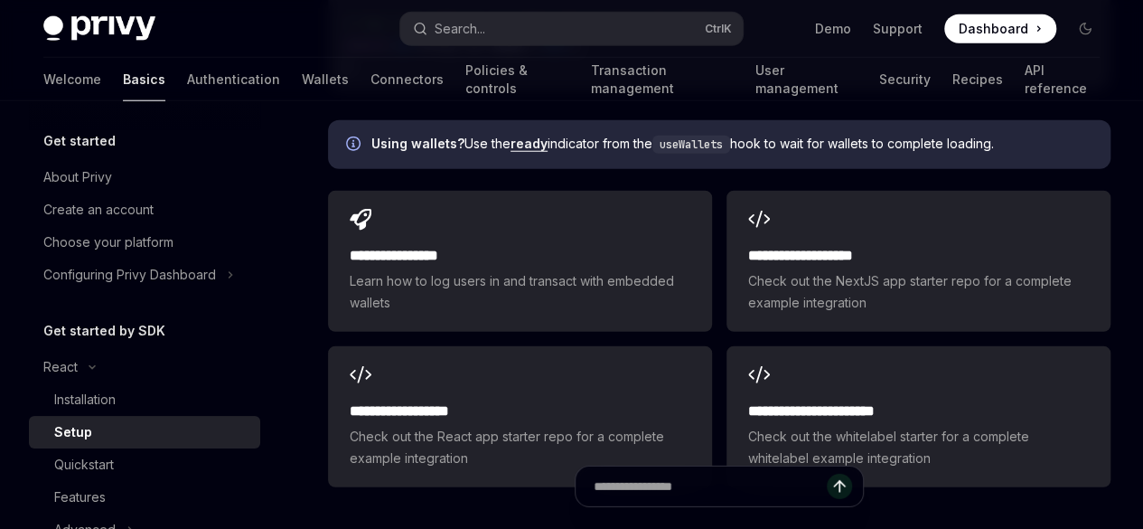
scroll to position [2324, 0]
drag, startPoint x: 369, startPoint y: 165, endPoint x: 629, endPoint y: 165, distance: 260.3
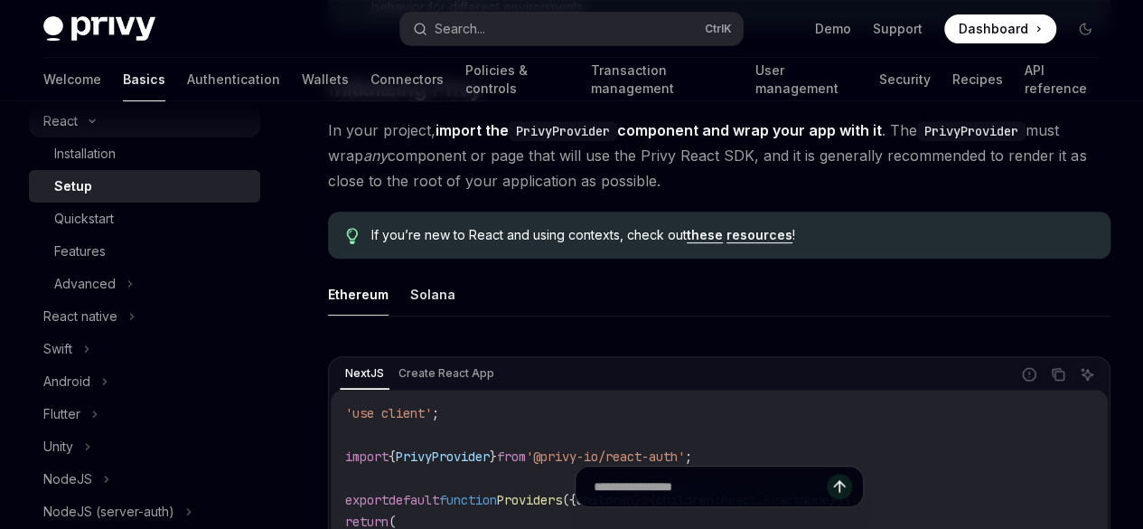
scroll to position [249, 0]
click at [89, 212] on div "Quickstart" at bounding box center [84, 216] width 60 height 22
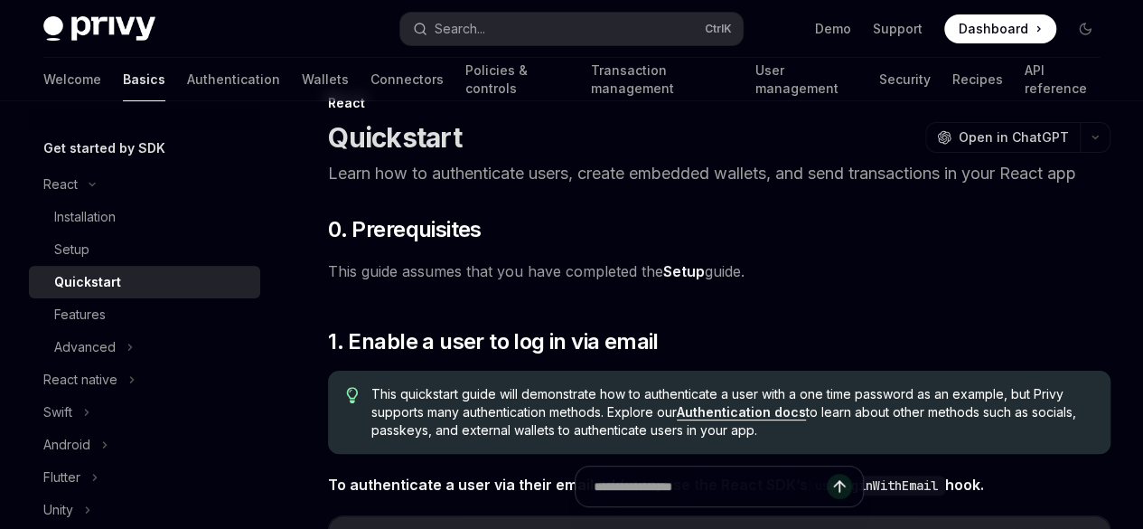
scroll to position [44, 0]
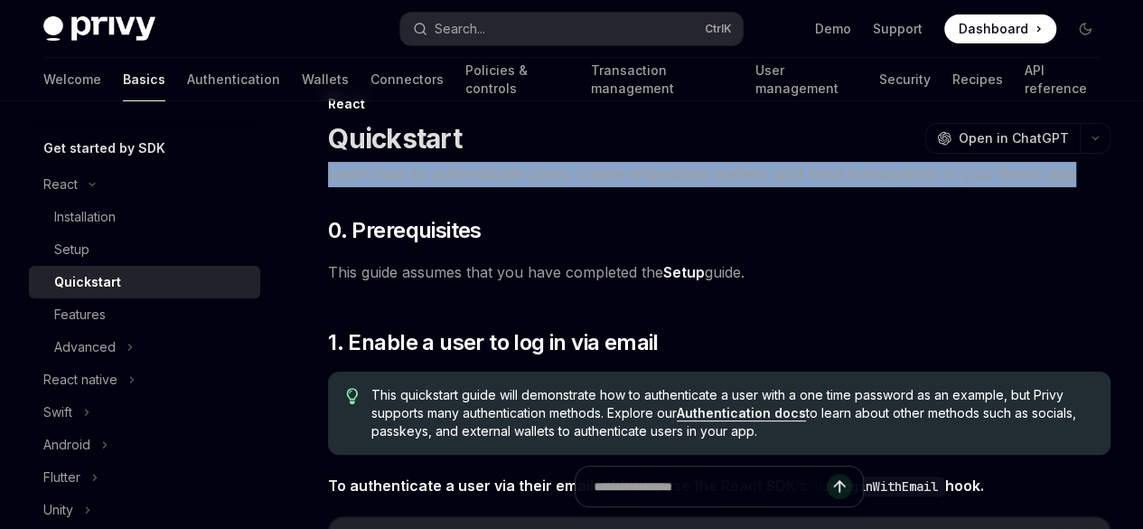
drag, startPoint x: 329, startPoint y: 167, endPoint x: 742, endPoint y: 194, distance: 413.9
click at [681, 187] on p "Learn how to authenticate users, create embedded wallets, and send transactions…" at bounding box center [719, 174] width 783 height 25
drag, startPoint x: 681, startPoint y: 202, endPoint x: 327, endPoint y: 172, distance: 354.6
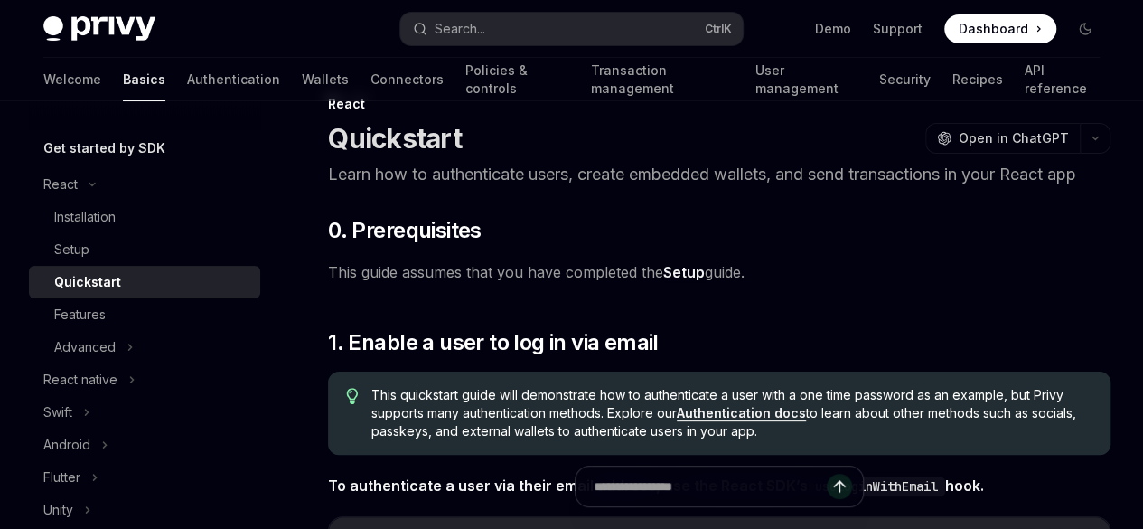
drag, startPoint x: 329, startPoint y: 295, endPoint x: 754, endPoint y: 292, distance: 424.8
click at [754, 285] on span "This guide assumes that you have completed the Setup guide." at bounding box center [719, 271] width 783 height 25
click at [766, 285] on span "This guide assumes that you have completed the Setup guide." at bounding box center [719, 271] width 783 height 25
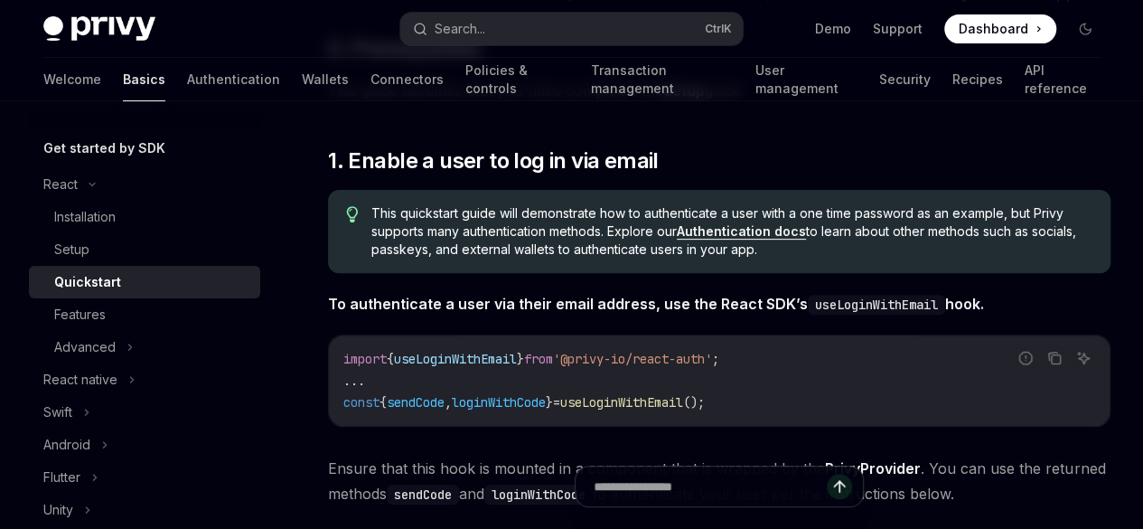
scroll to position [260, 0]
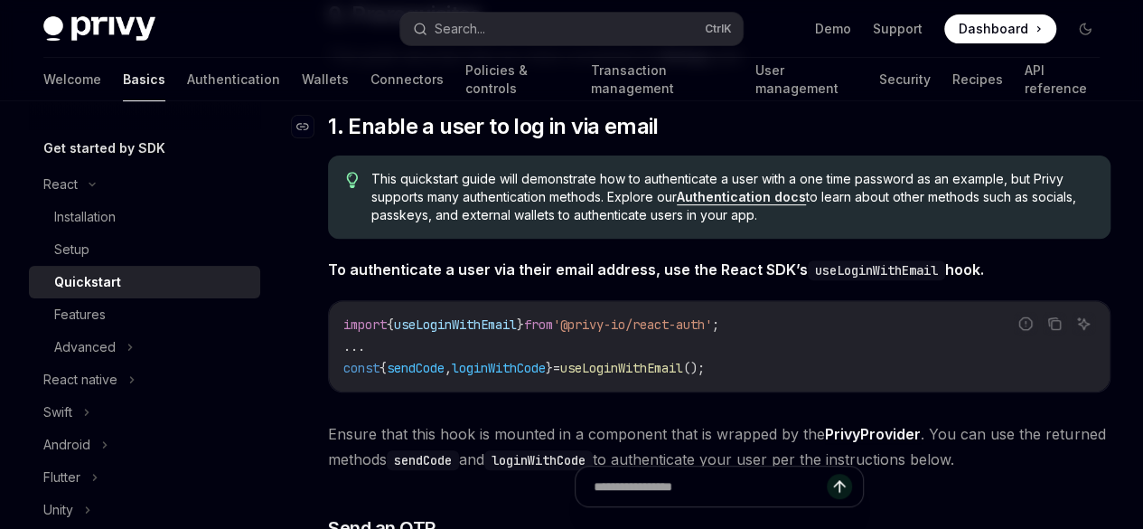
click at [553, 141] on span "1. Enable a user to log in via email" at bounding box center [493, 126] width 330 height 29
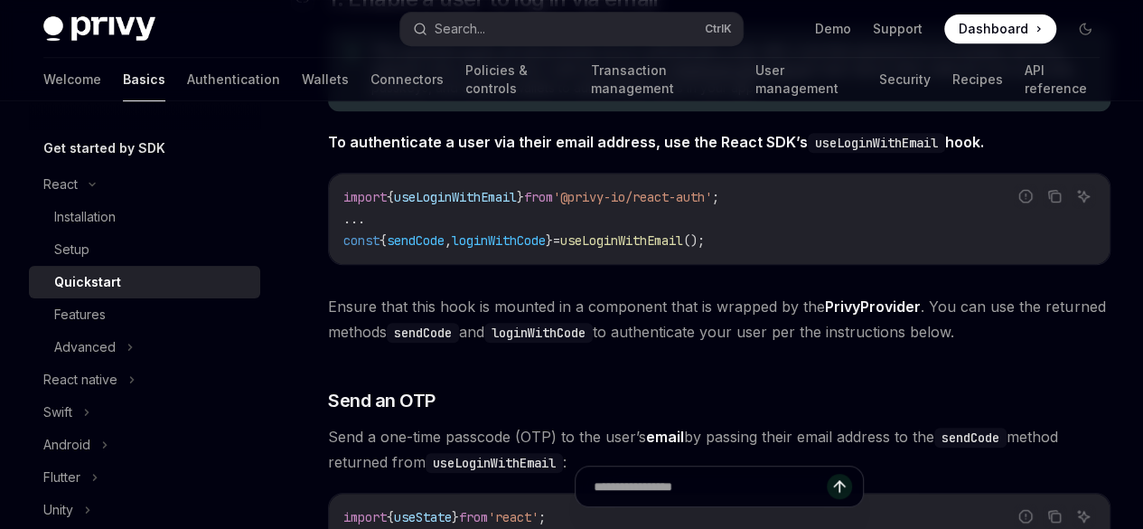
scroll to position [393, 0]
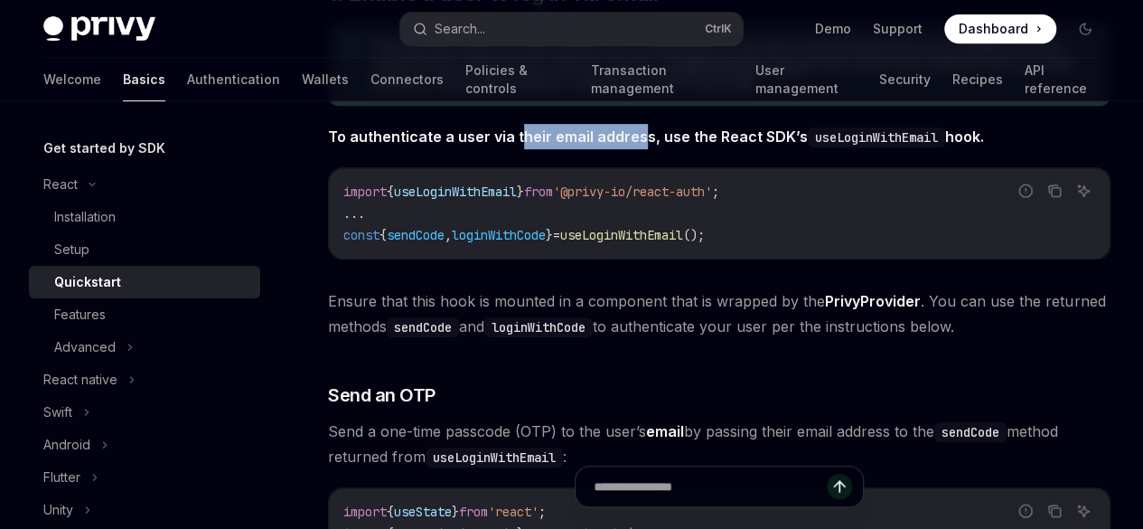
drag, startPoint x: 535, startPoint y: 192, endPoint x: 636, endPoint y: 194, distance: 101.2
click at [636, 146] on strong "To authenticate a user via their email address, use the React SDK’s useLoginWit…" at bounding box center [656, 136] width 656 height 18
click at [660, 149] on span "To authenticate a user via their email address, use the React SDK’s useLoginWit…" at bounding box center [719, 136] width 783 height 25
click at [808, 147] on code "useLoginWithEmail" at bounding box center [876, 137] width 137 height 20
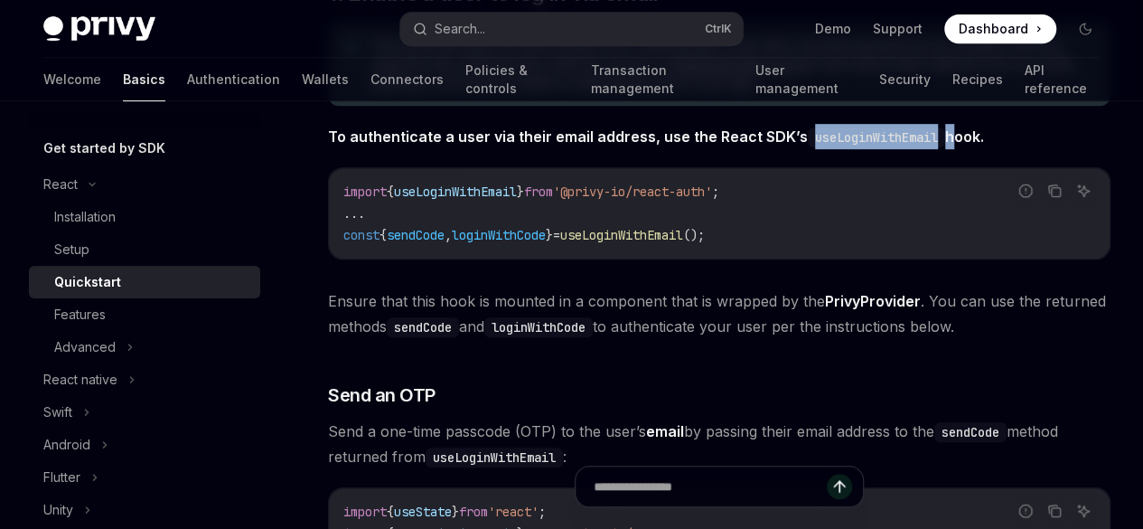
click at [808, 147] on code "useLoginWithEmail" at bounding box center [876, 137] width 137 height 20
click at [522, 149] on span "To authenticate a user via their email address, use the React SDK’s useLoginWit…" at bounding box center [719, 136] width 783 height 25
click at [523, 149] on span "To authenticate a user via their email address, use the React SDK’s useLoginWit…" at bounding box center [719, 136] width 783 height 25
click at [808, 147] on code "useLoginWithEmail" at bounding box center [876, 137] width 137 height 20
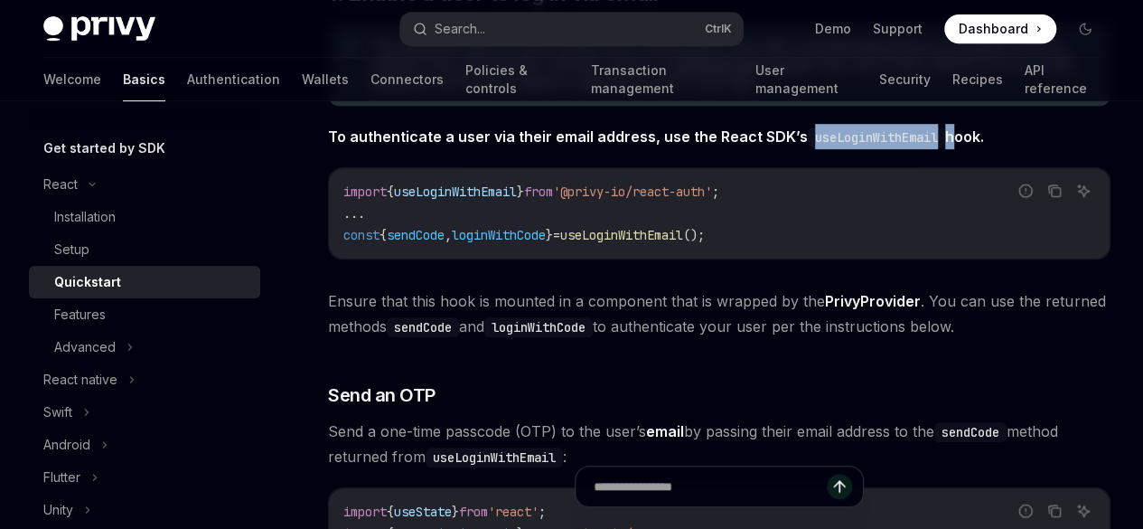
copy strong "useLoginWithEmail"
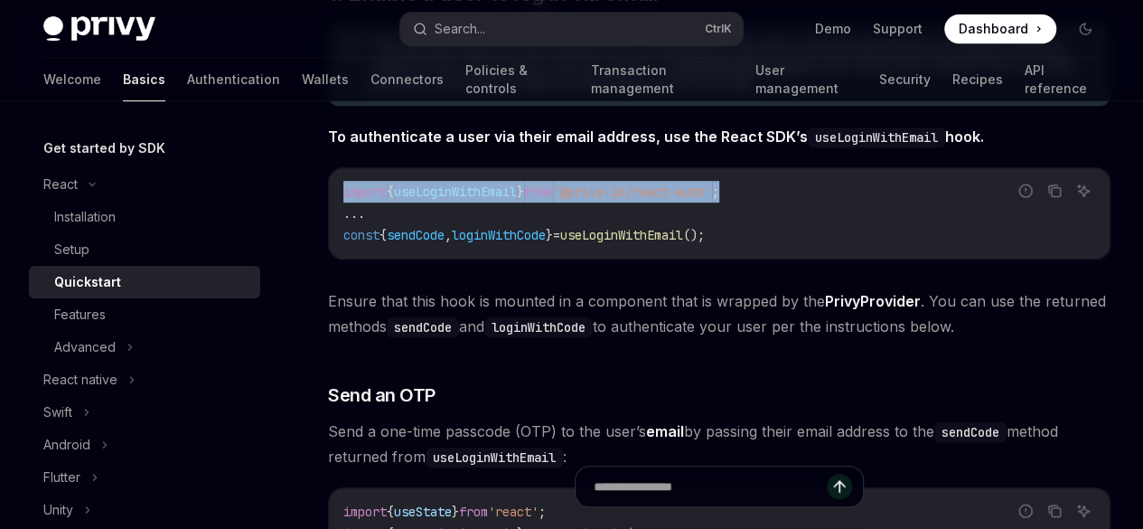
scroll to position [0, 13]
drag, startPoint x: 339, startPoint y: 277, endPoint x: 748, endPoint y: 279, distance: 409.4
click at [748, 258] on div "import { useLoginWithEmail } from '@privy-io/react-auth' ; ... const { sendCode…" at bounding box center [719, 213] width 781 height 90
click at [1052, 197] on icon "Copy the contents from the code block" at bounding box center [1056, 192] width 9 height 9
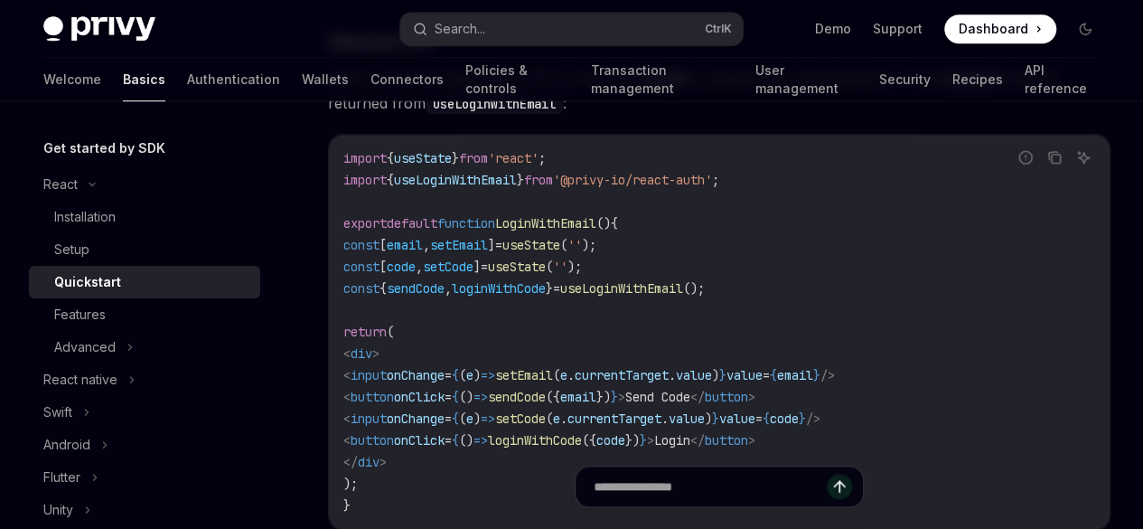
scroll to position [746, 0]
drag, startPoint x: 516, startPoint y: 249, endPoint x: 571, endPoint y: 254, distance: 55.4
click at [934, 89] on code "sendCode" at bounding box center [970, 80] width 72 height 20
click at [492, 117] on span "Send a one-time passcode (OTP) to the user’s email by passing their email addre…" at bounding box center [719, 91] width 783 height 51
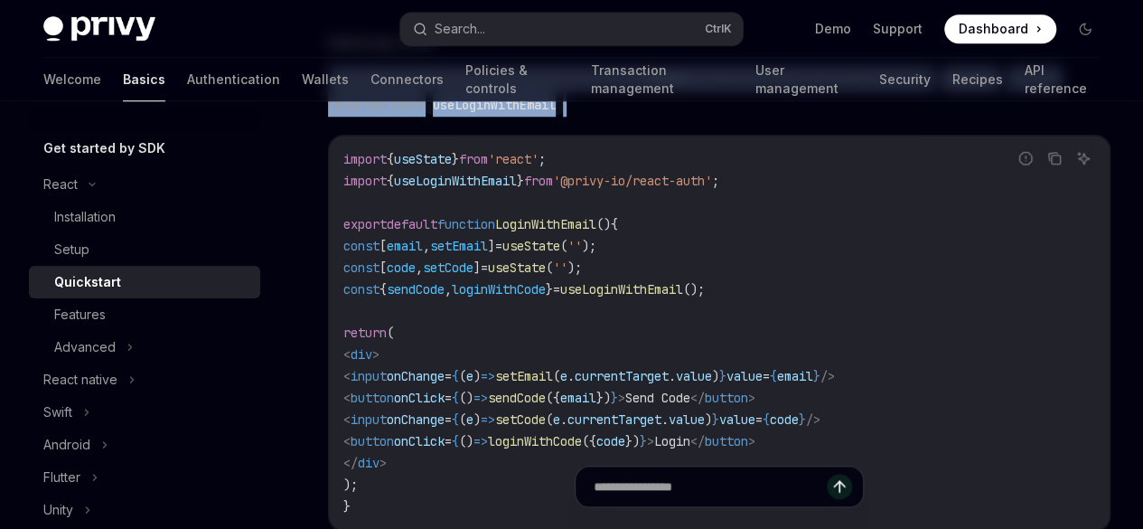
drag, startPoint x: 492, startPoint y: 277, endPoint x: 323, endPoint y: 216, distance: 179.8
click at [497, 117] on span "Send a one-time passcode (OTP) to the user’s email by passing their email addre…" at bounding box center [719, 91] width 783 height 51
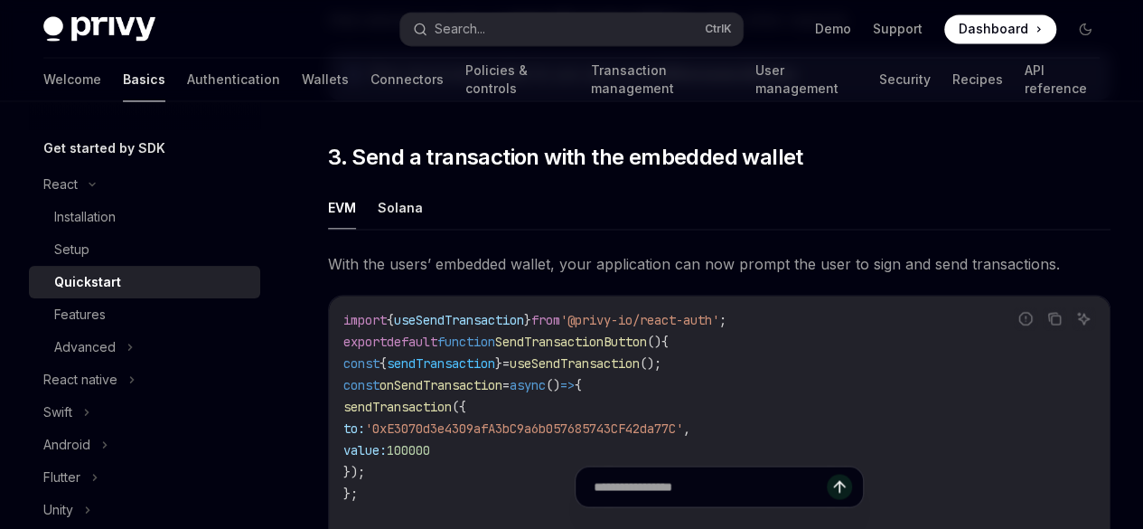
scroll to position [1260, 0]
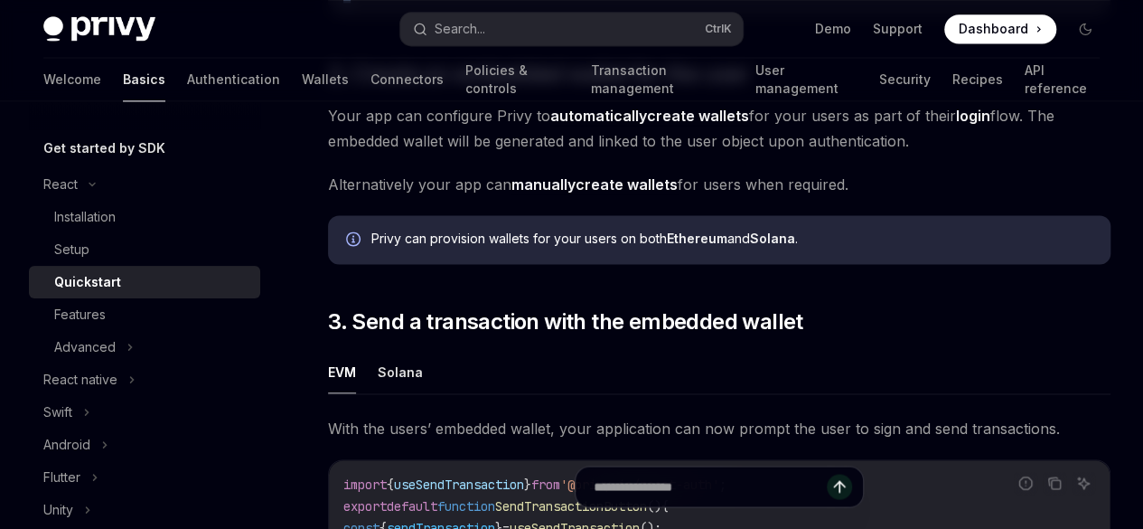
drag, startPoint x: 314, startPoint y: 158, endPoint x: 490, endPoint y: 174, distance: 176.1
click at [490, 174] on div "React Quickstart OpenAI Open in ChatGPT Learn how to authenticate users, create…" at bounding box center [550, 47] width 1129 height 2338
copy div "Send an OTP Send a one-time passcode (OTP) to the user’s email by passing their…"
click at [700, 154] on span "Your app can configure Privy to automatically create wallets for your users as …" at bounding box center [719, 128] width 783 height 51
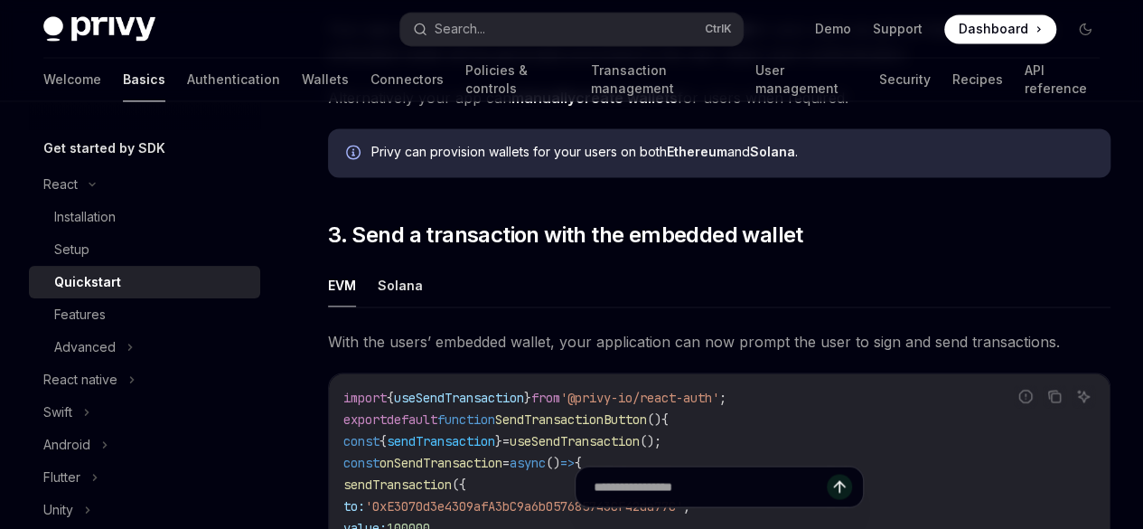
scroll to position [1344, 0]
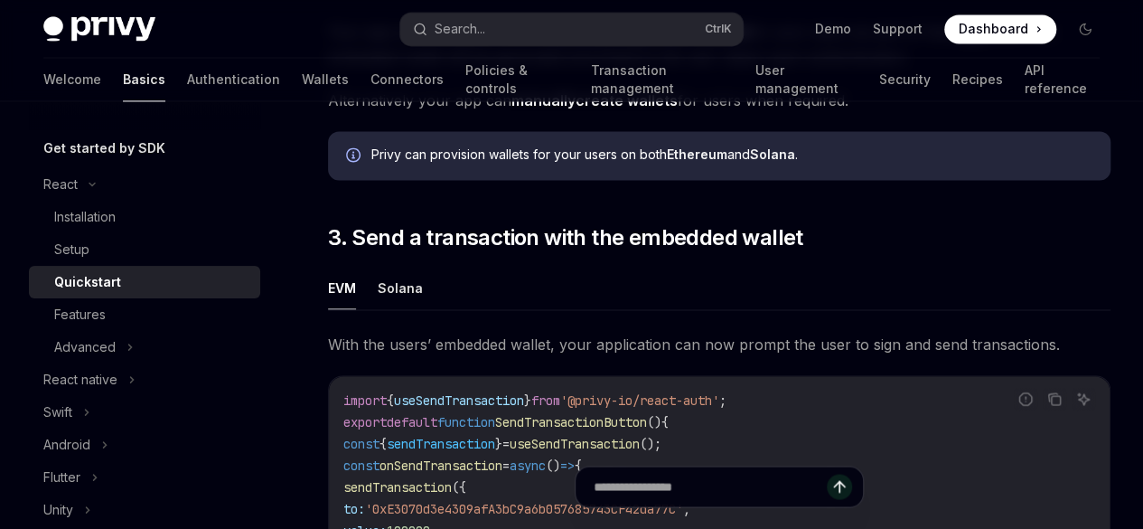
drag, startPoint x: 316, startPoint y: 140, endPoint x: 406, endPoint y: 319, distance: 200.1
copy div "2. Create an embedded wallet for the user Your app can configure Privy to autom…"
click at [649, 70] on span "Your app can configure Privy to automatically create wallets for your users as …" at bounding box center [719, 44] width 783 height 51
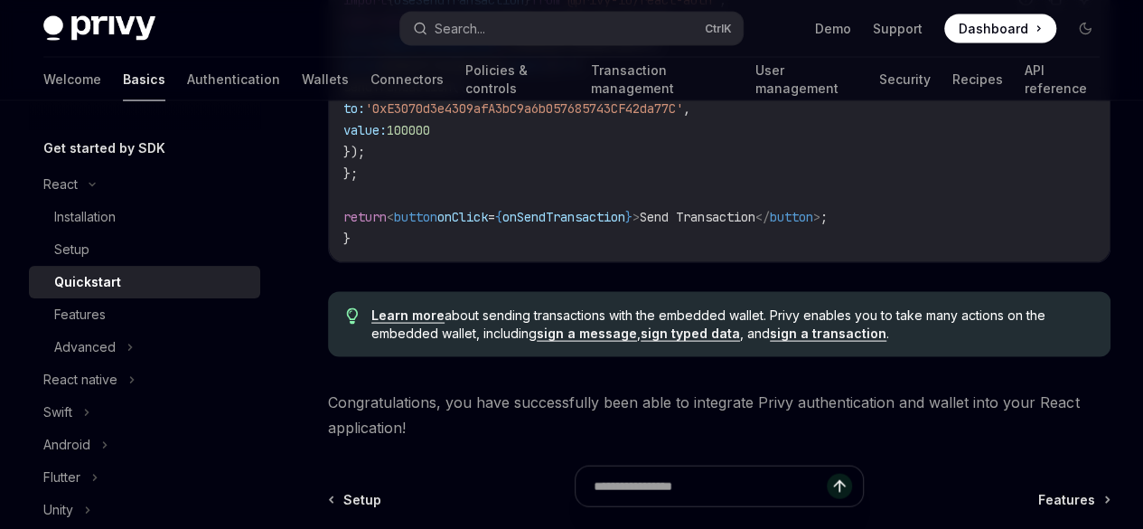
scroll to position [1741, 0]
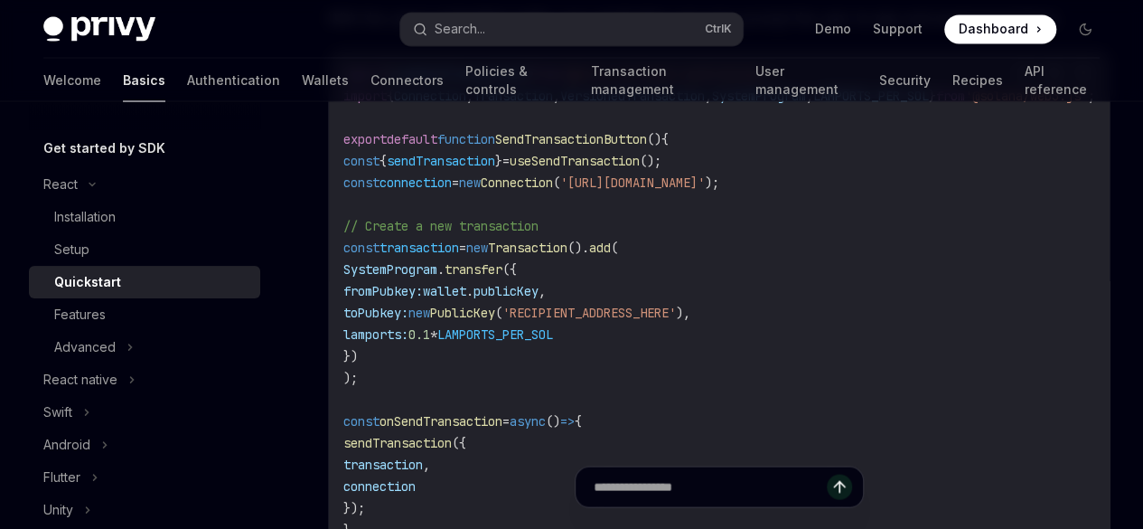
scroll to position [1671, 0]
drag, startPoint x: 436, startPoint y: 227, endPoint x: 318, endPoint y: 227, distance: 117.5
copy ul "EVM Solana"
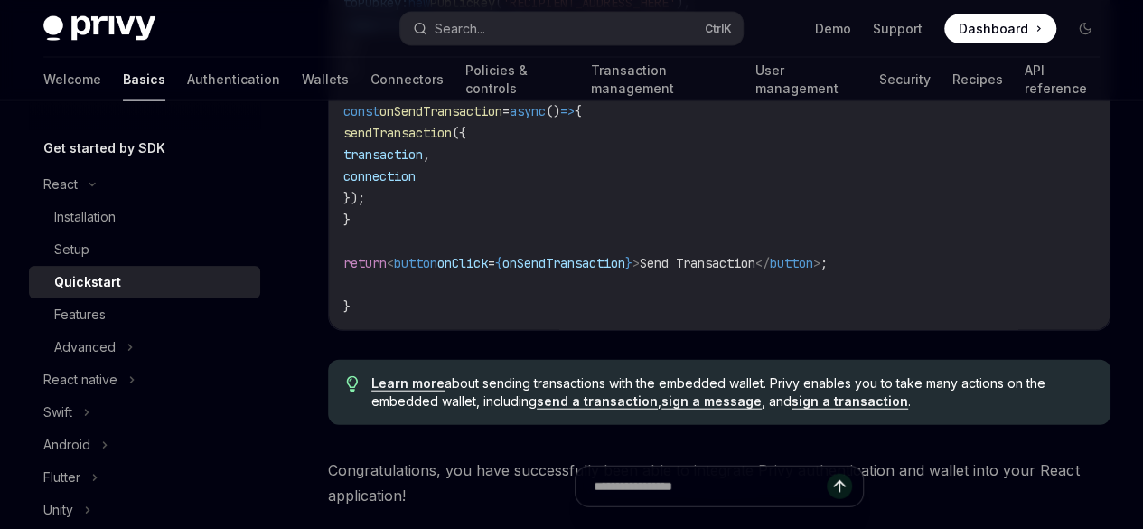
scroll to position [1878, 0]
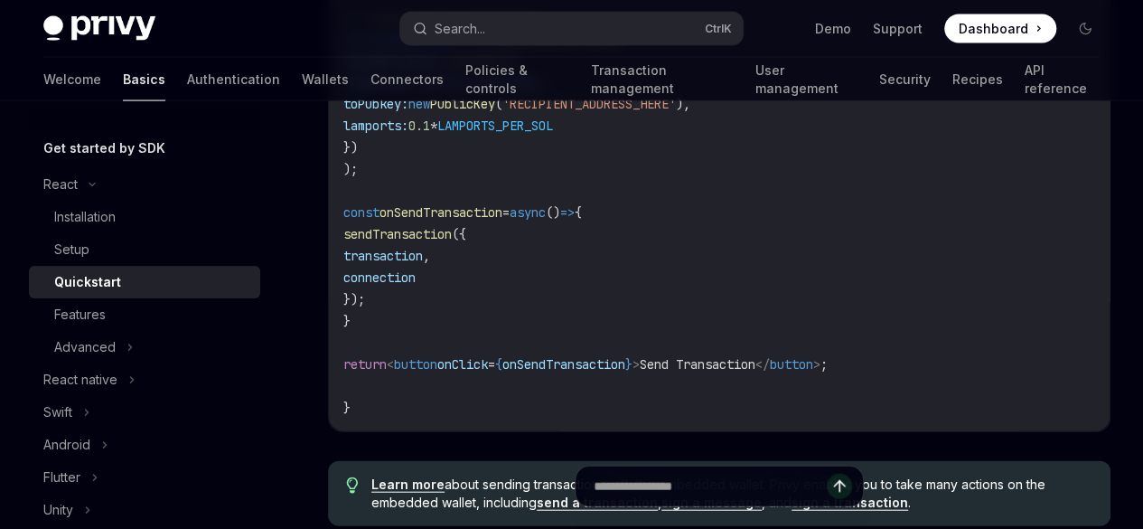
click at [589, 286] on code "import { useSendTransaction } from '@privy-io/react-auth/solana' ; import { Con…" at bounding box center [740, 136] width 795 height 564
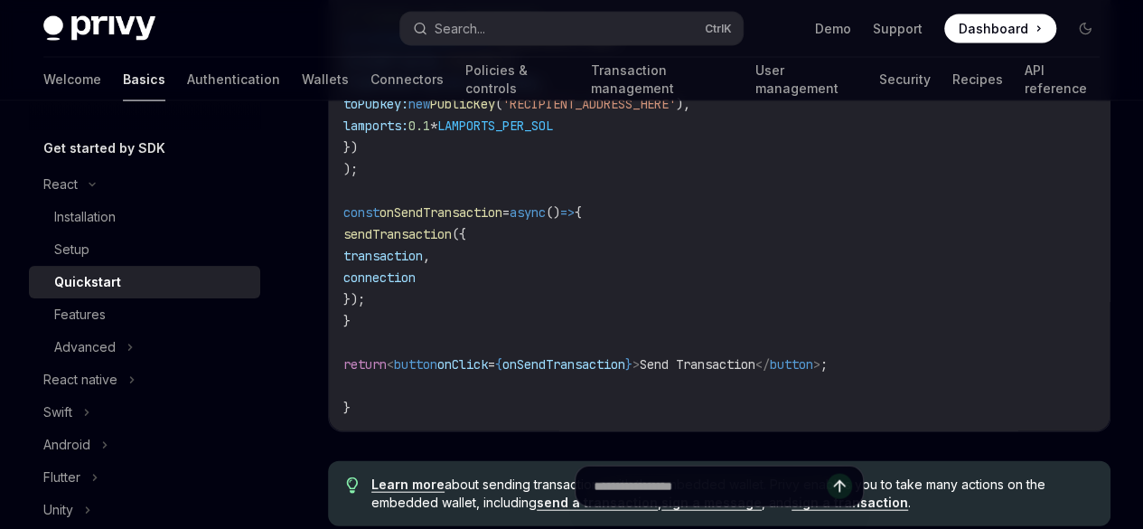
click at [539, 25] on span "// Create a new transaction" at bounding box center [440, 17] width 195 height 16
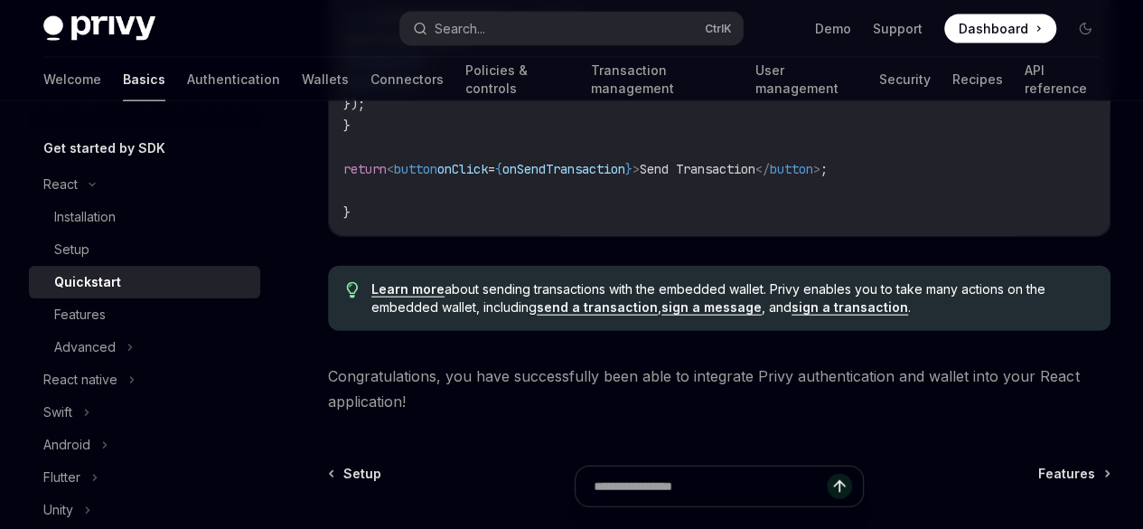
scroll to position [1977, 0]
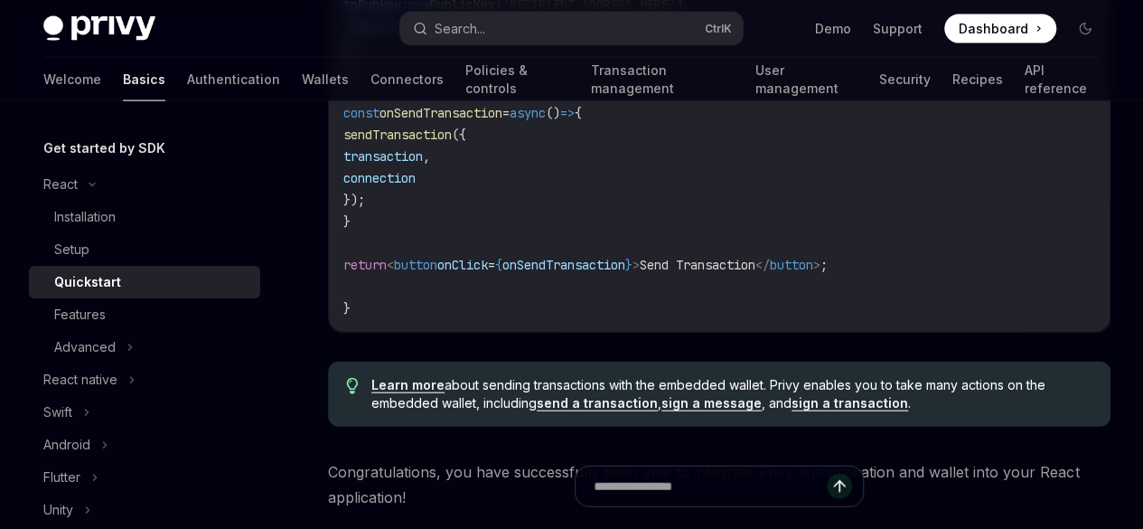
click at [495, 13] on span "PublicKey" at bounding box center [462, 4] width 65 height 16
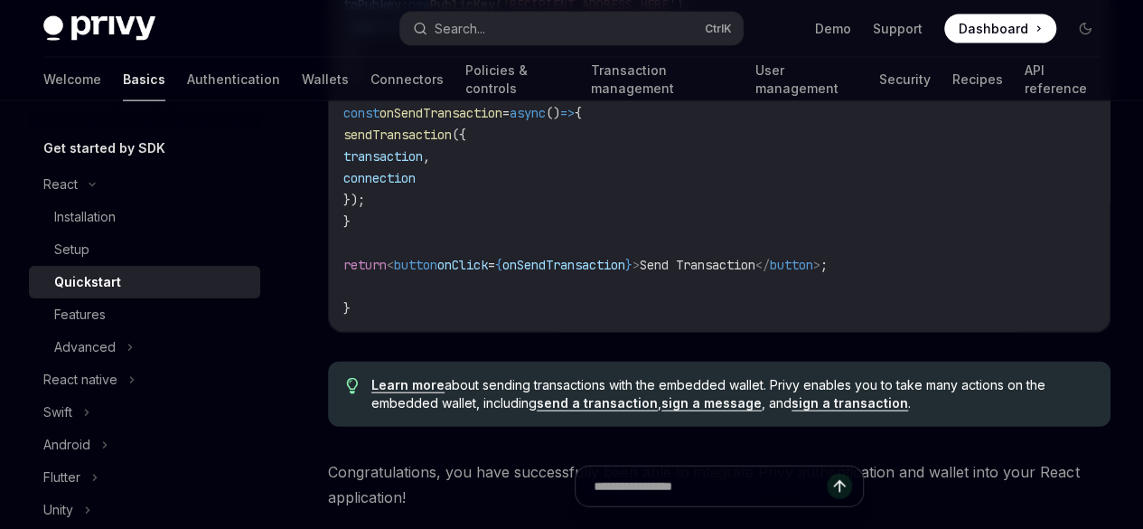
click at [495, 13] on span "PublicKey" at bounding box center [462, 4] width 65 height 16
click at [615, 312] on code "import { useSendTransaction } from '@privy-io/react-auth/solana' ; import { Con…" at bounding box center [740, 37] width 795 height 564
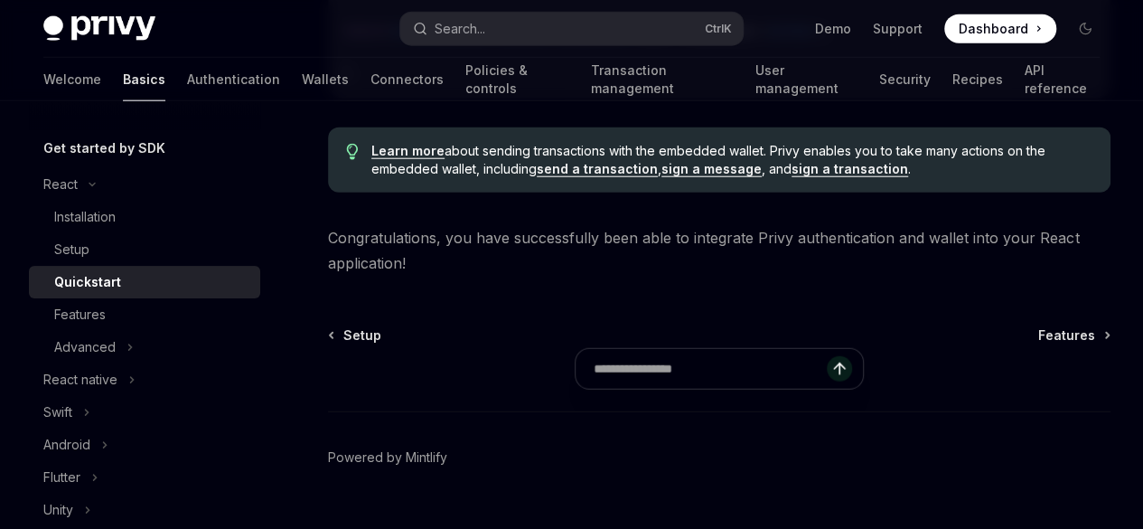
scroll to position [2220, 0]
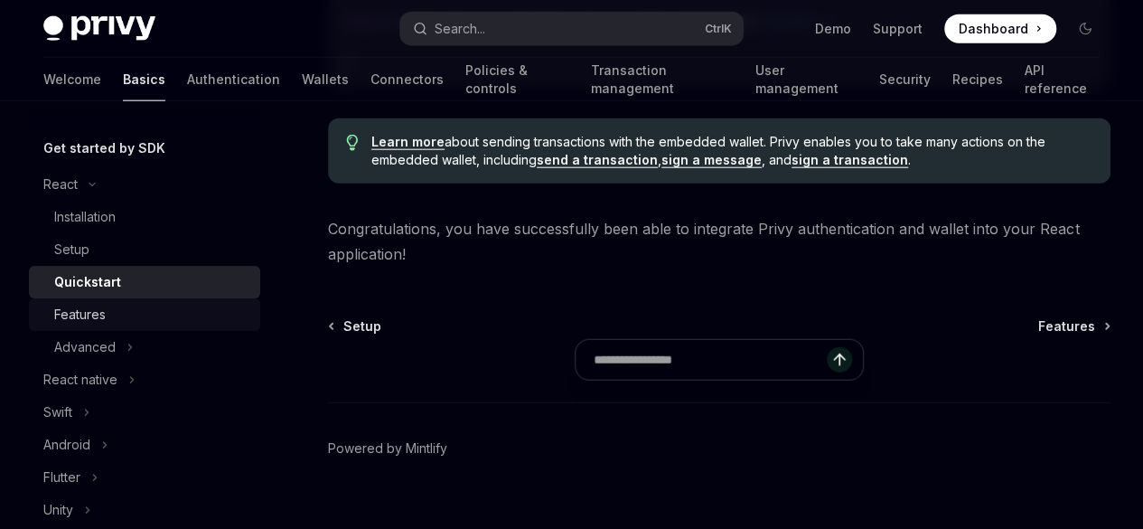
click at [155, 318] on div "Features" at bounding box center [151, 315] width 195 height 22
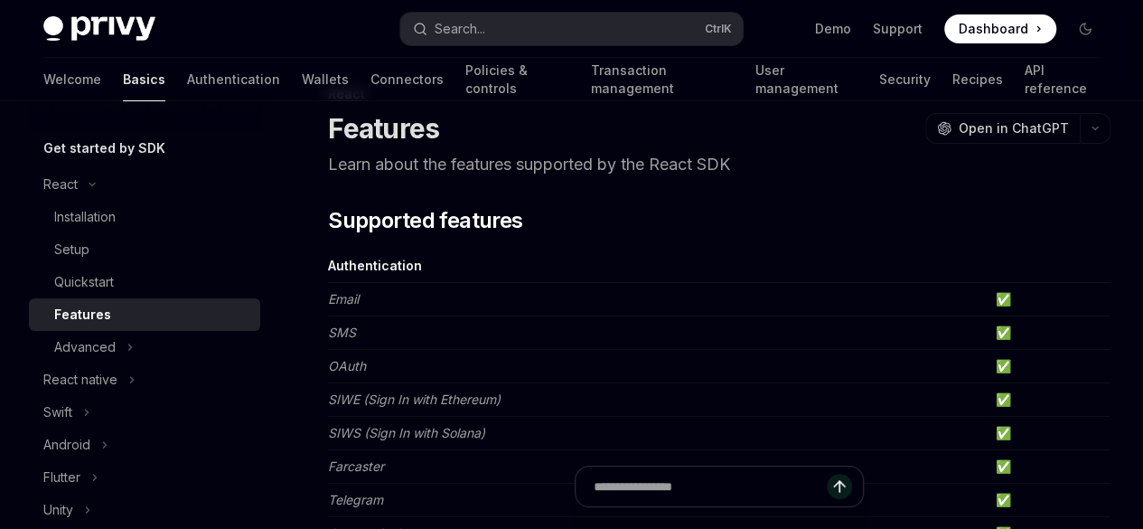
scroll to position [62, 0]
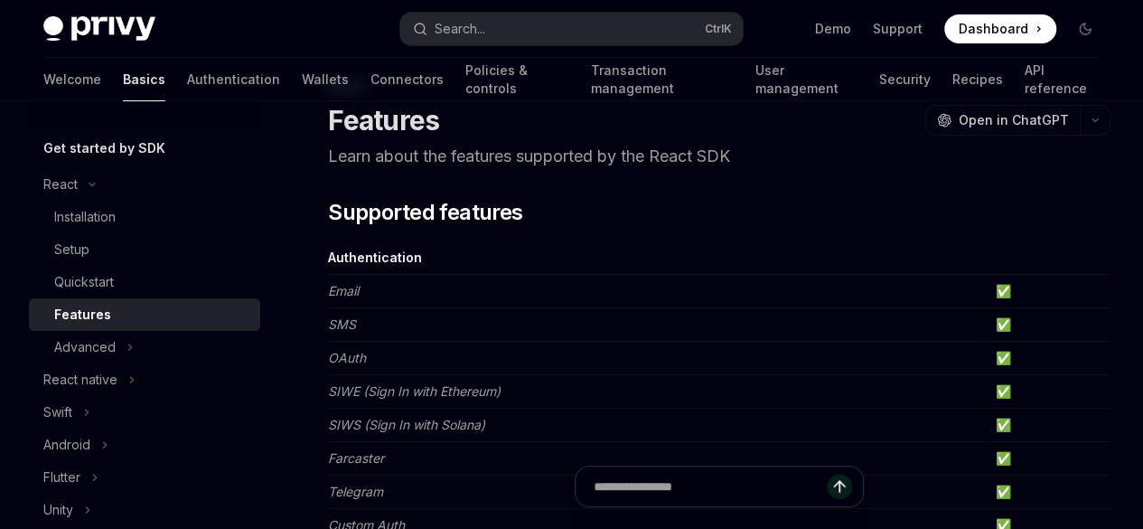
click at [351, 289] on em "Email" at bounding box center [343, 290] width 31 height 15
click at [989, 291] on td "✅" at bounding box center [1050, 291] width 122 height 33
click at [606, 308] on td "SMS" at bounding box center [658, 324] width 661 height 33
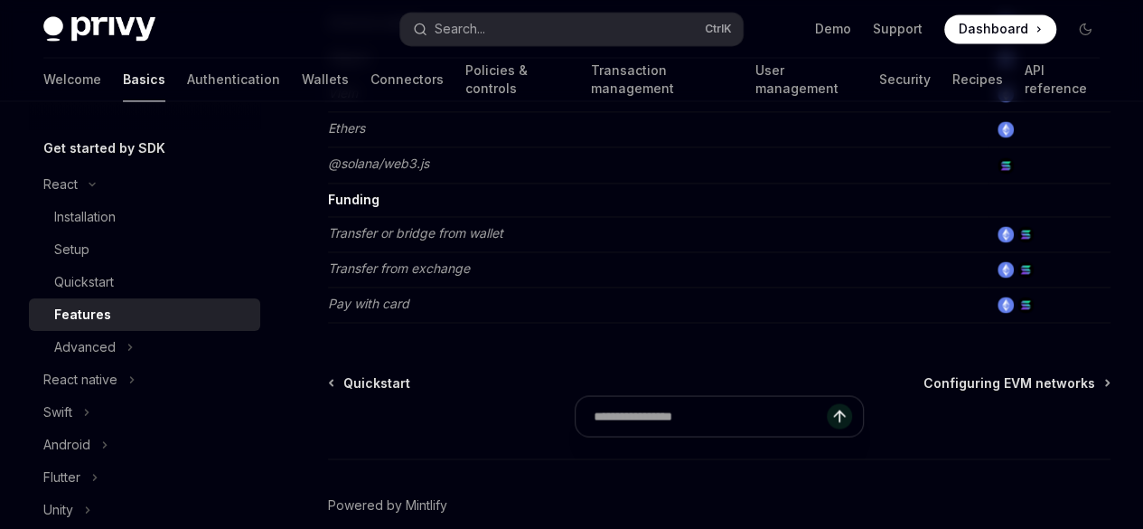
scroll to position [1335, 0]
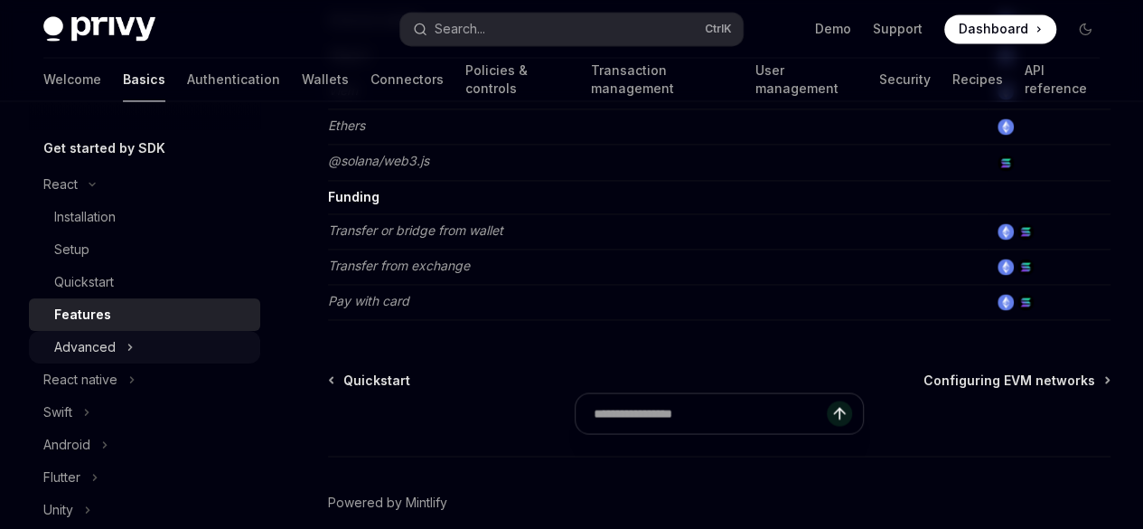
click at [99, 343] on div "Advanced" at bounding box center [84, 347] width 61 height 22
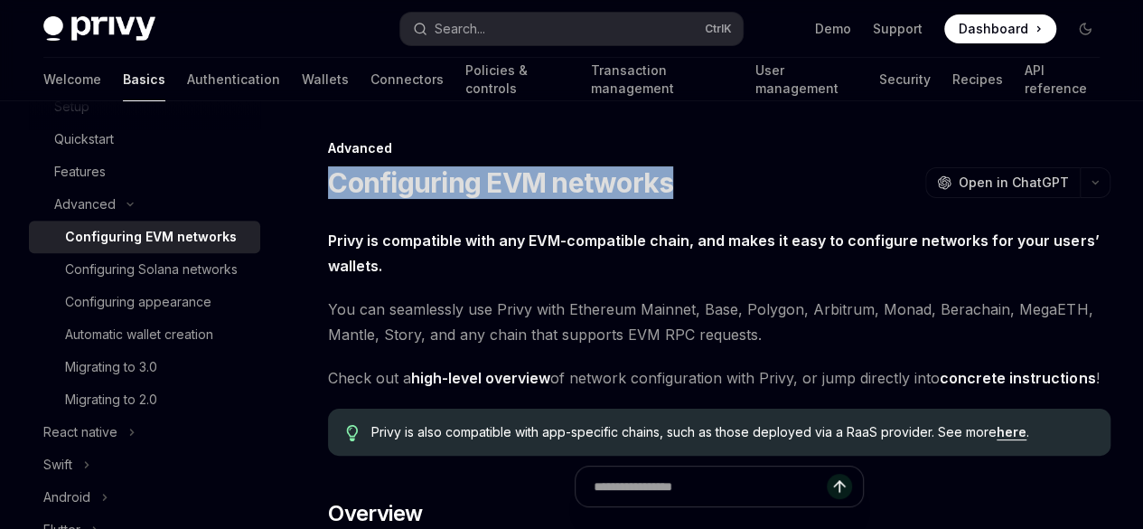
drag, startPoint x: 455, startPoint y: 216, endPoint x: 335, endPoint y: 176, distance: 125.7
click at [335, 176] on h1 "Configuring EVM networks" at bounding box center [500, 182] width 345 height 33
copy h1 "Configuring EVM networks"
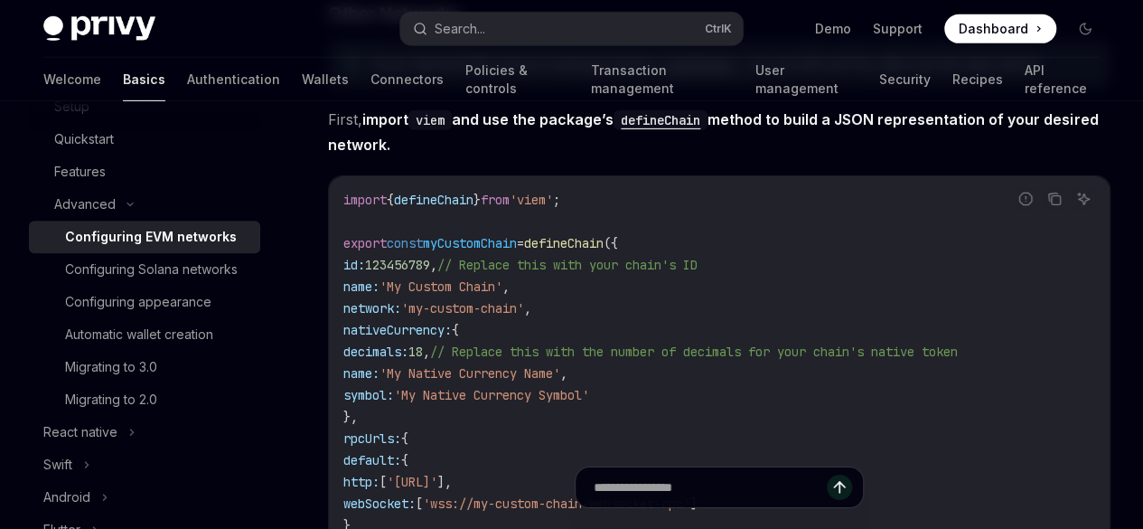
scroll to position [2901, 0]
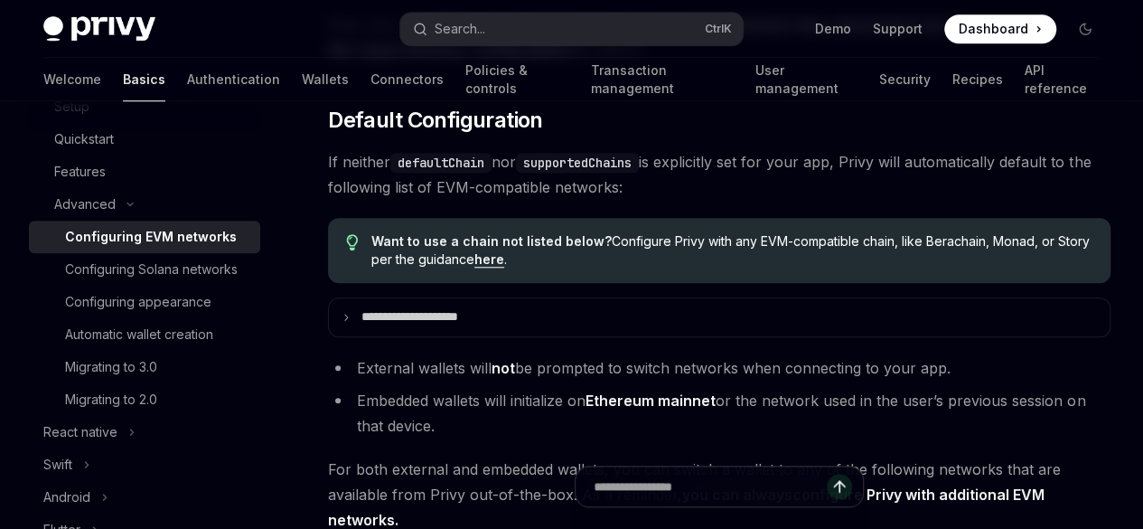
scroll to position [4113, 0]
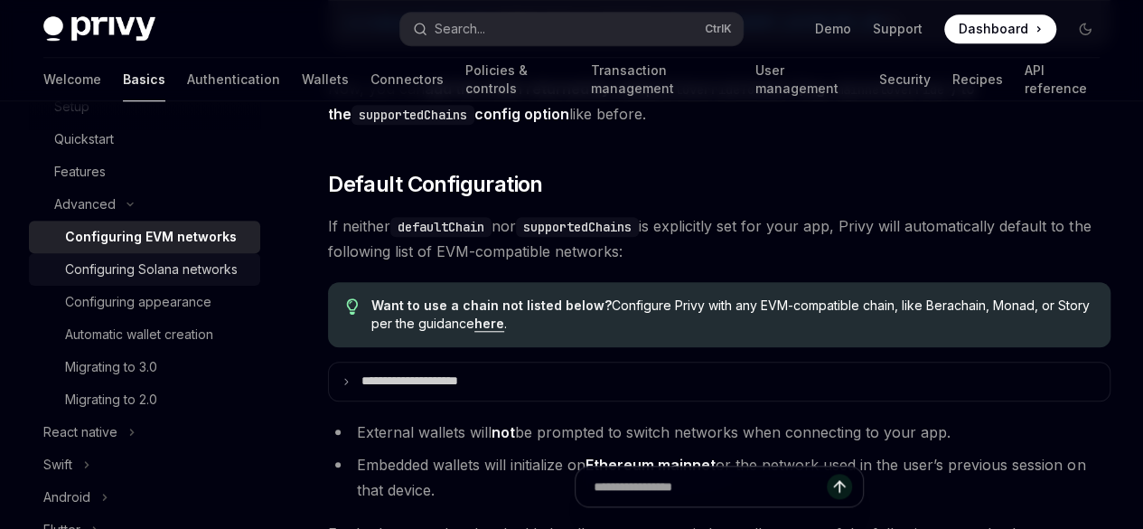
click at [134, 277] on div "Configuring Solana networks" at bounding box center [151, 269] width 173 height 22
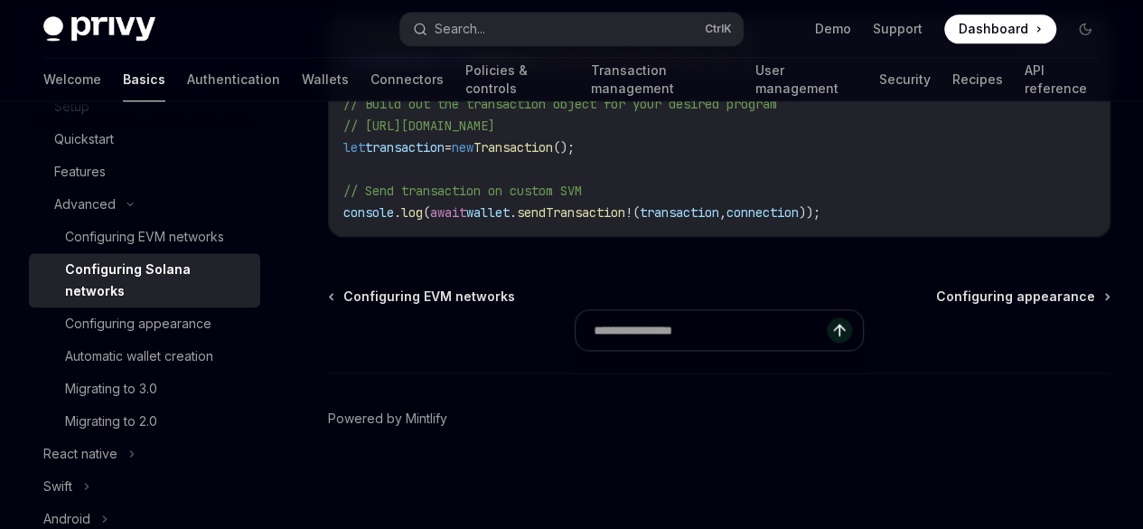
scroll to position [1758, 0]
click at [121, 312] on link "Configuring appearance" at bounding box center [144, 323] width 231 height 33
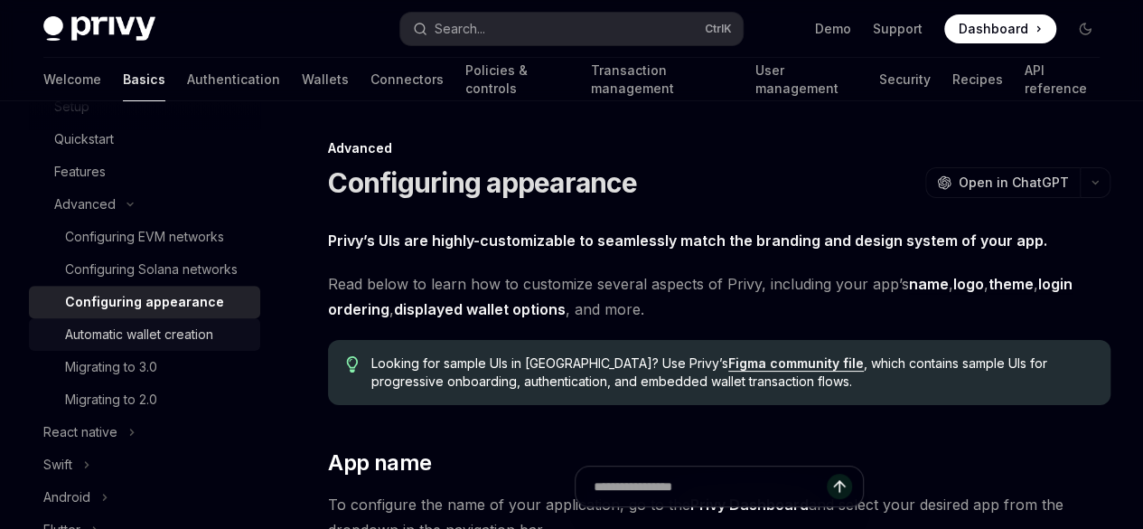
click at [190, 345] on div "Automatic wallet creation" at bounding box center [139, 335] width 148 height 22
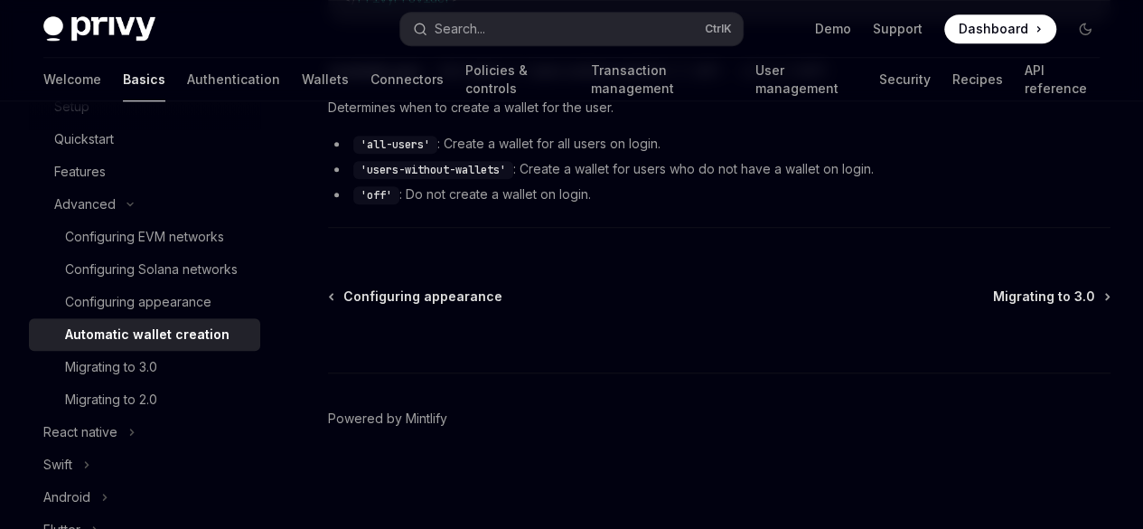
scroll to position [1467, 0]
click at [150, 378] on div "Migrating to 3.0" at bounding box center [111, 367] width 92 height 22
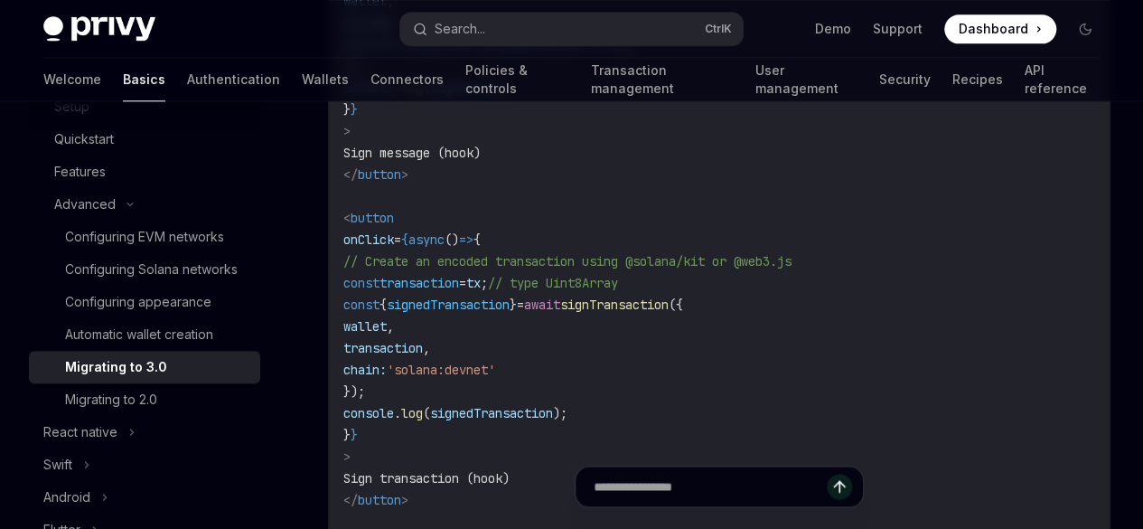
scroll to position [4546, 0]
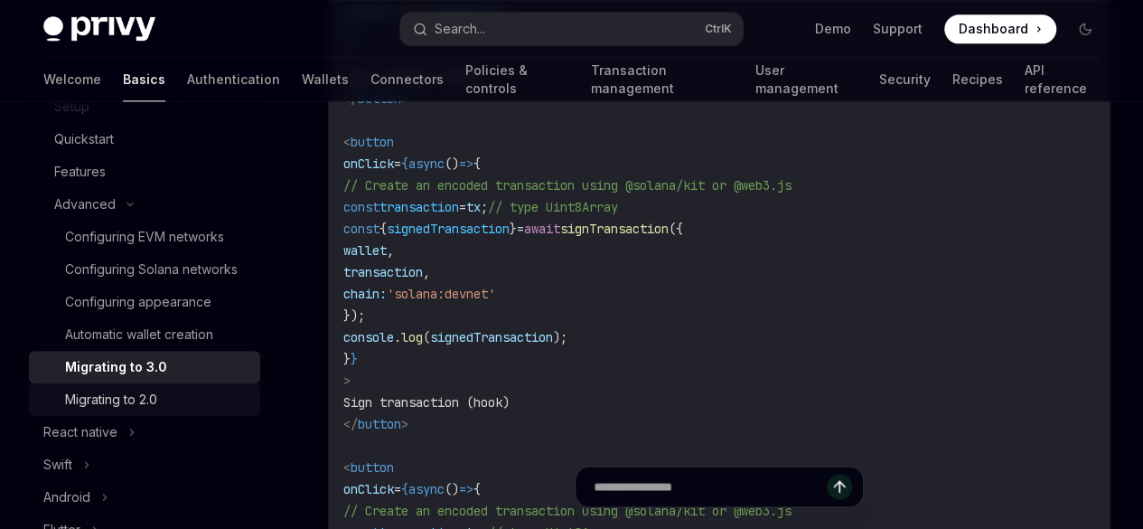
click at [137, 410] on div "Migrating to 2.0" at bounding box center [111, 400] width 92 height 22
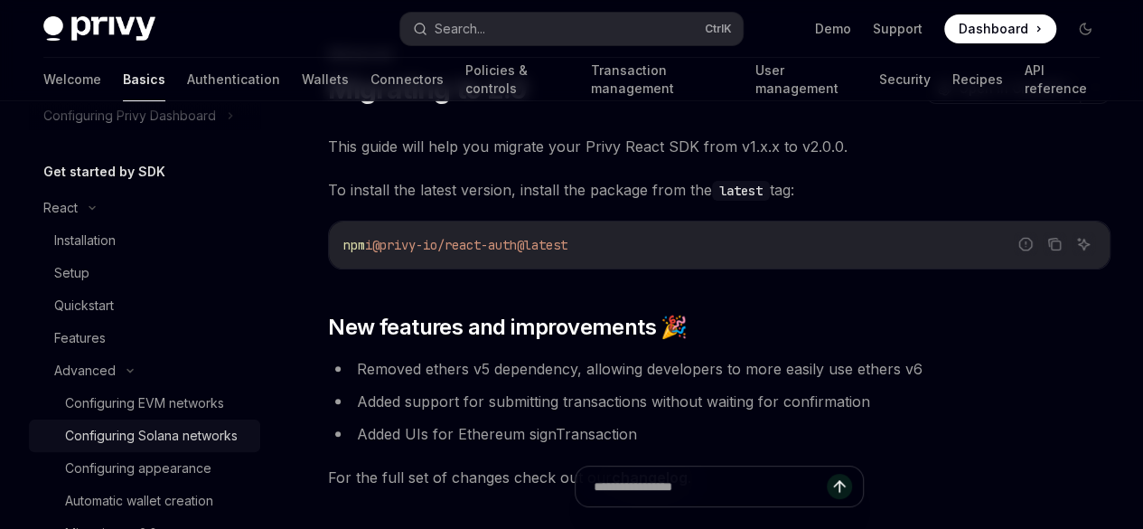
scroll to position [145, 0]
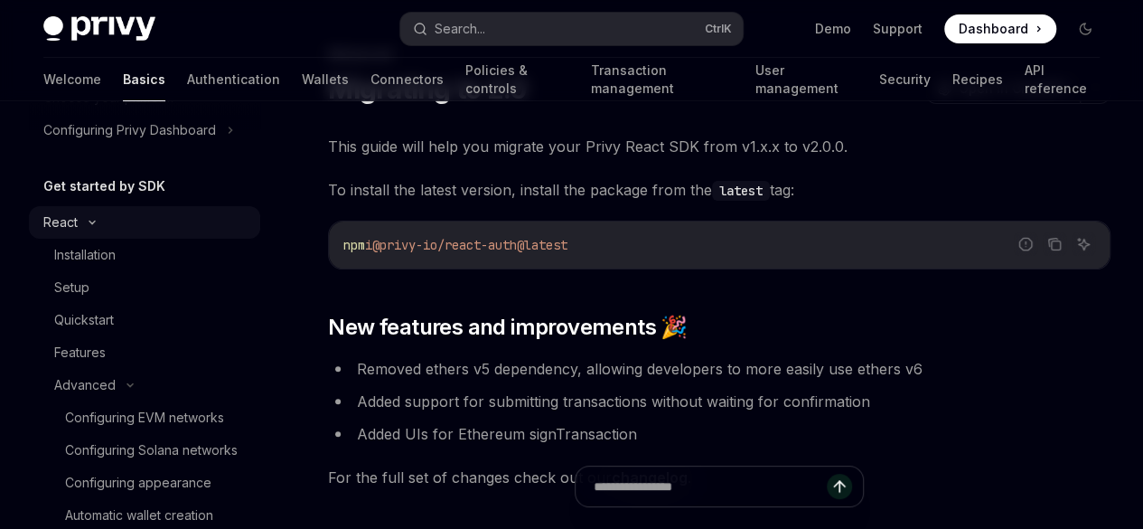
click at [70, 224] on div "React" at bounding box center [60, 222] width 34 height 22
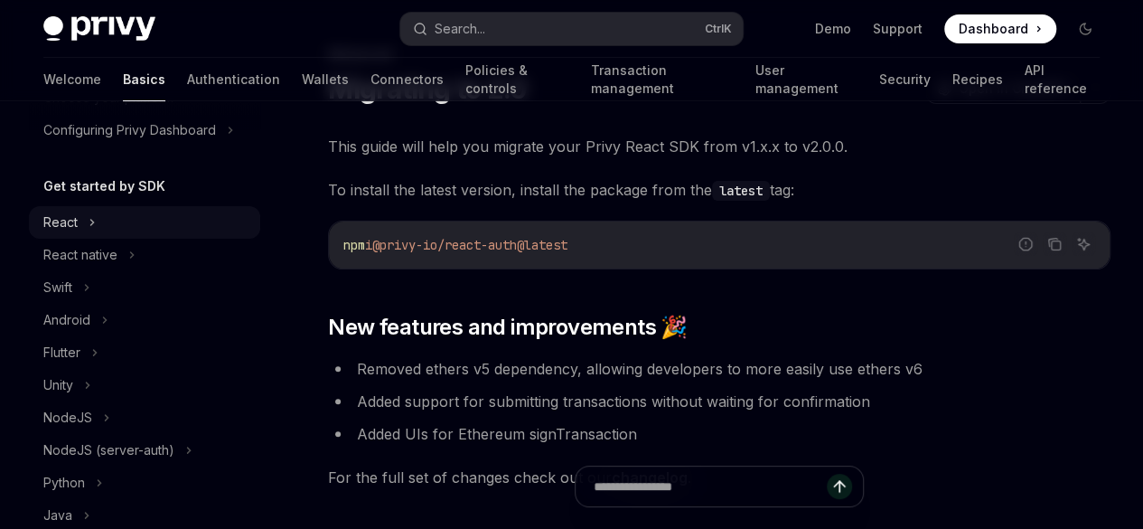
click at [76, 223] on div "React" at bounding box center [60, 222] width 34 height 22
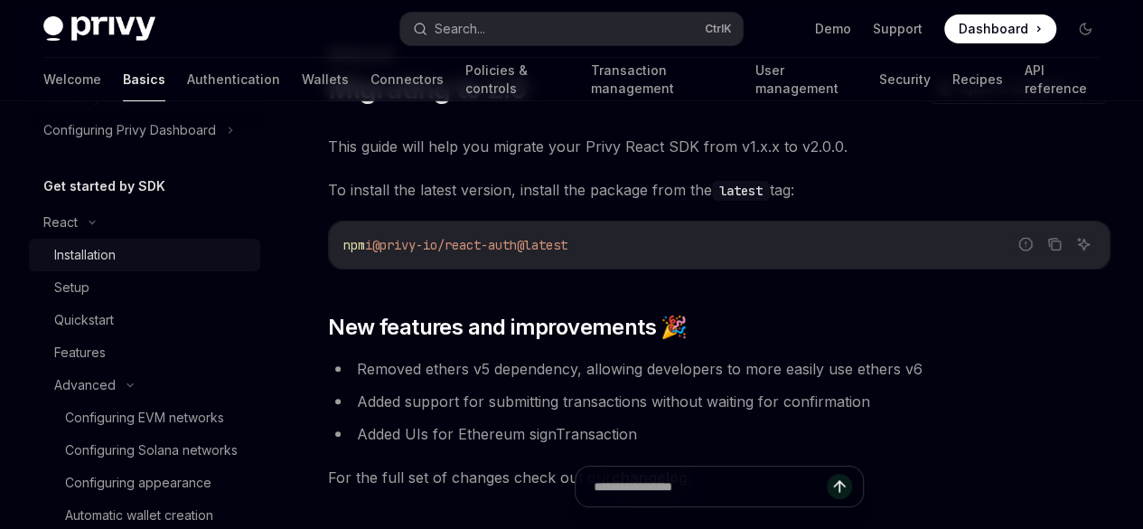
click at [99, 249] on div "Installation" at bounding box center [84, 255] width 61 height 22
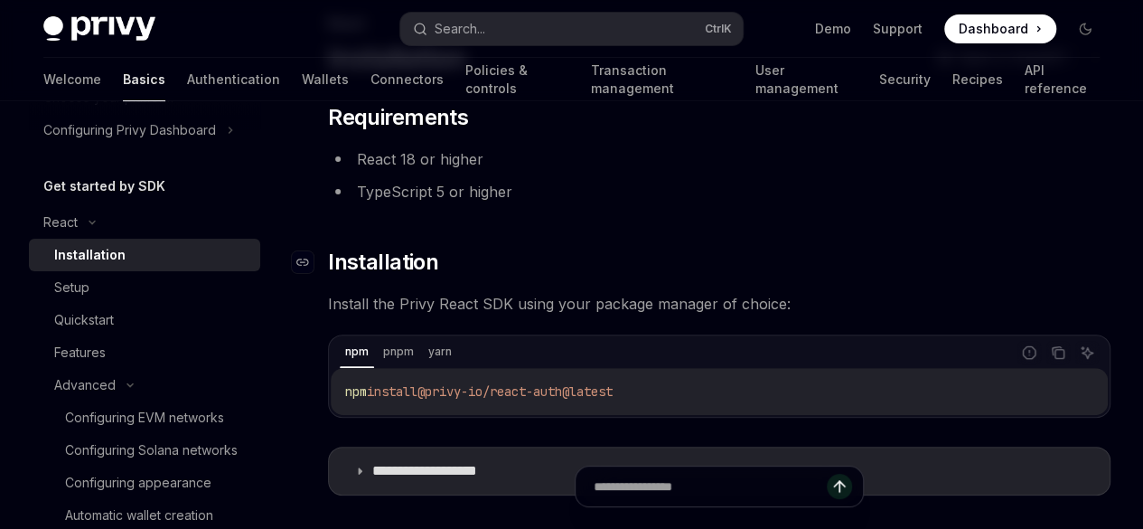
scroll to position [108, 0]
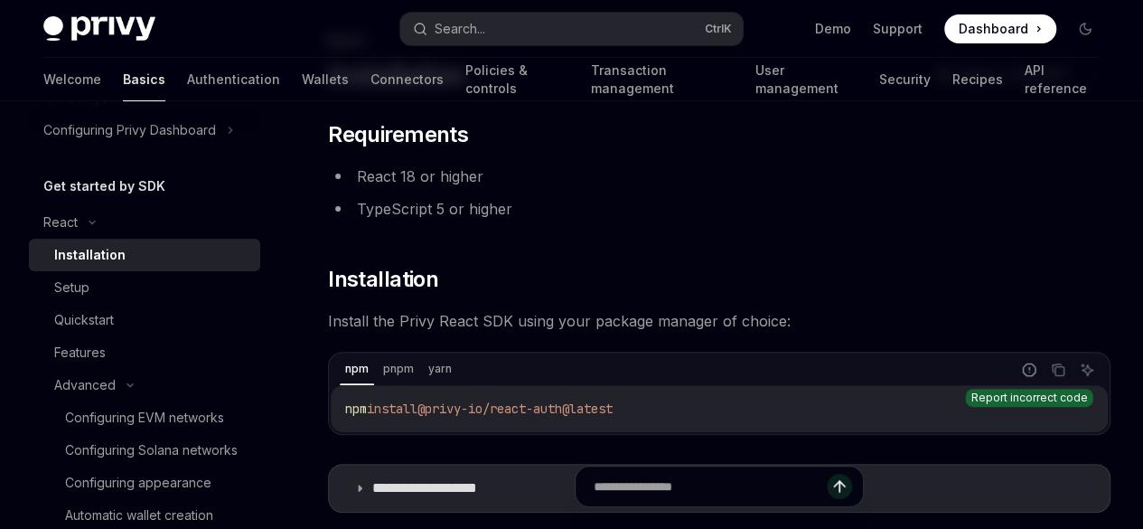
click at [1018, 380] on button "Report incorrect code" at bounding box center [1029, 369] width 23 height 23
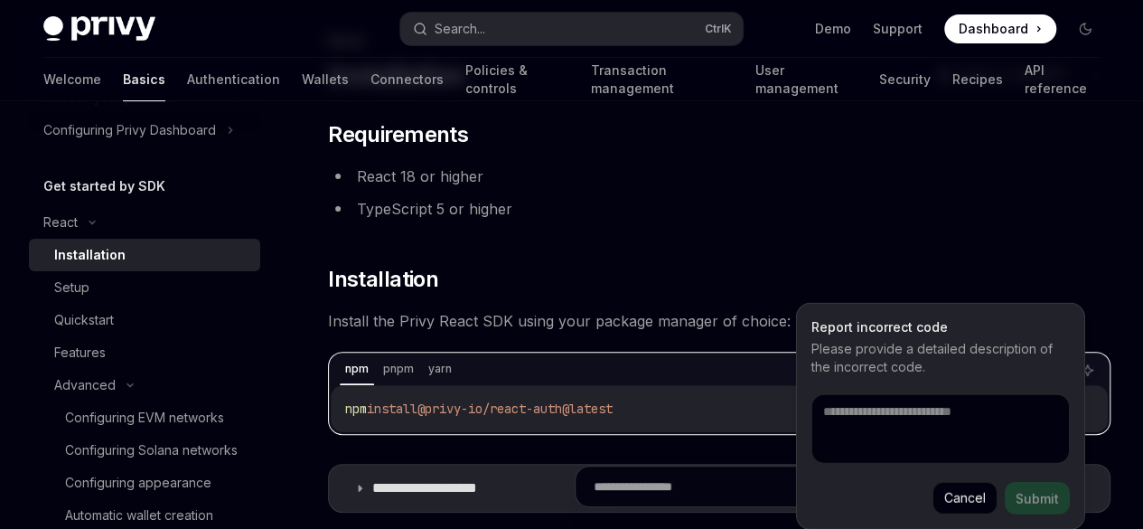
type textarea "*"
click at [1047, 376] on button "Copy the contents from the code block" at bounding box center [1058, 369] width 23 height 23
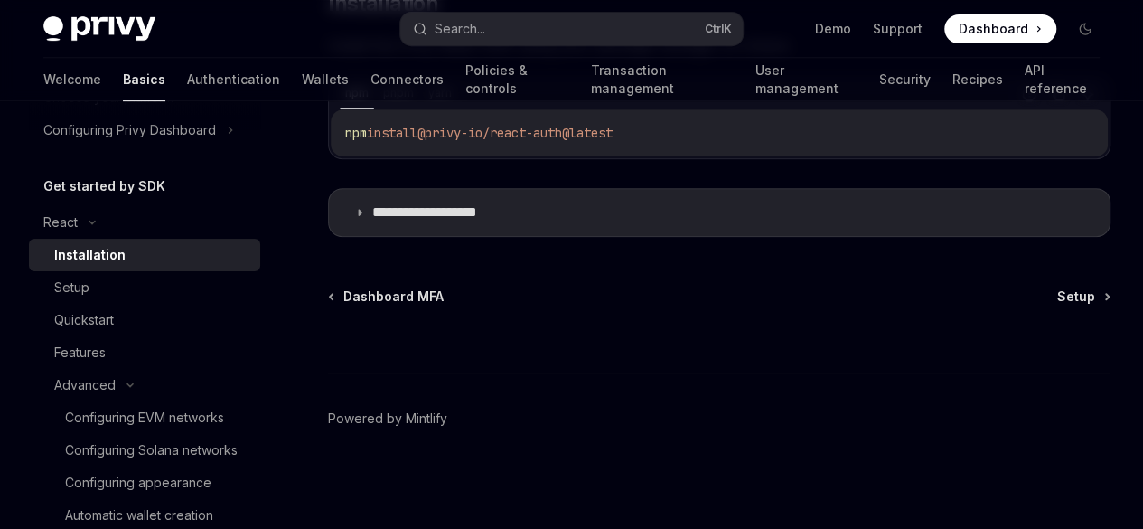
scroll to position [745, 0]
